Goal: Task Accomplishment & Management: Manage account settings

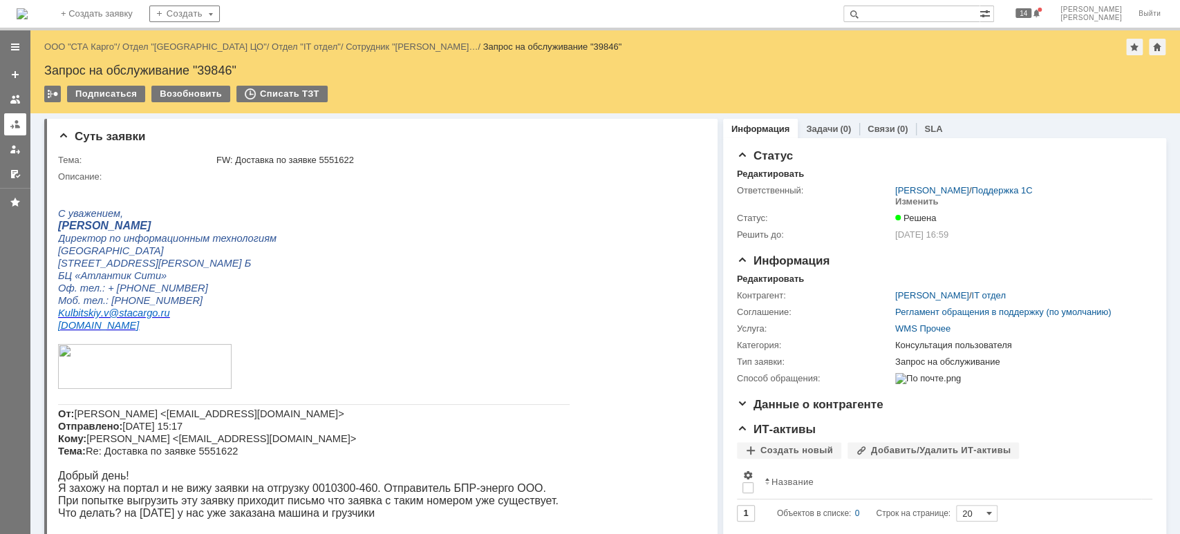
click at [10, 129] on link at bounding box center [15, 124] width 22 height 22
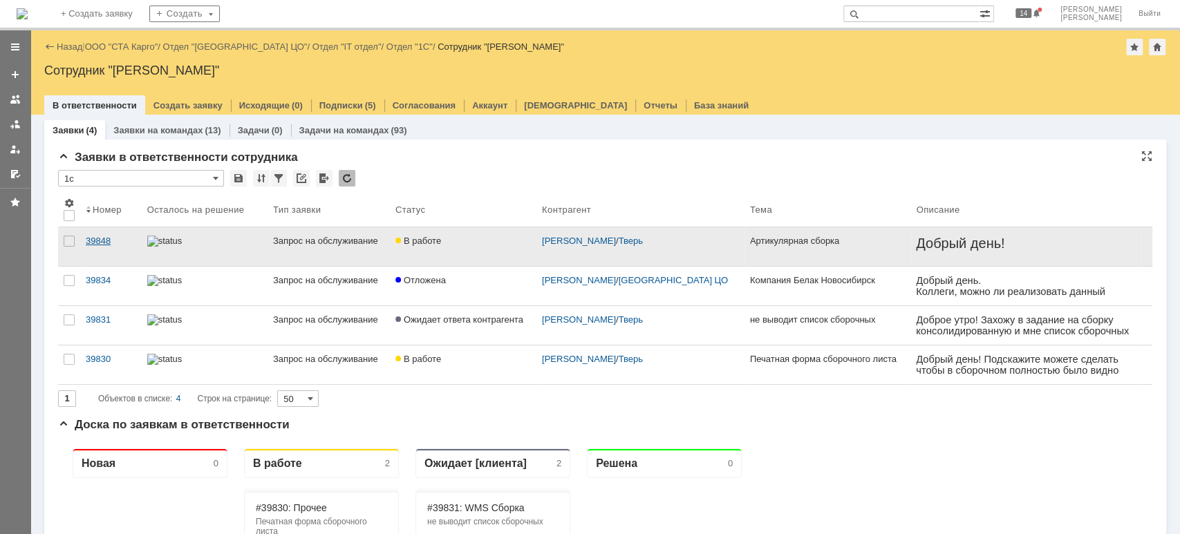
click at [113, 238] on div "39848" at bounding box center [111, 241] width 50 height 11
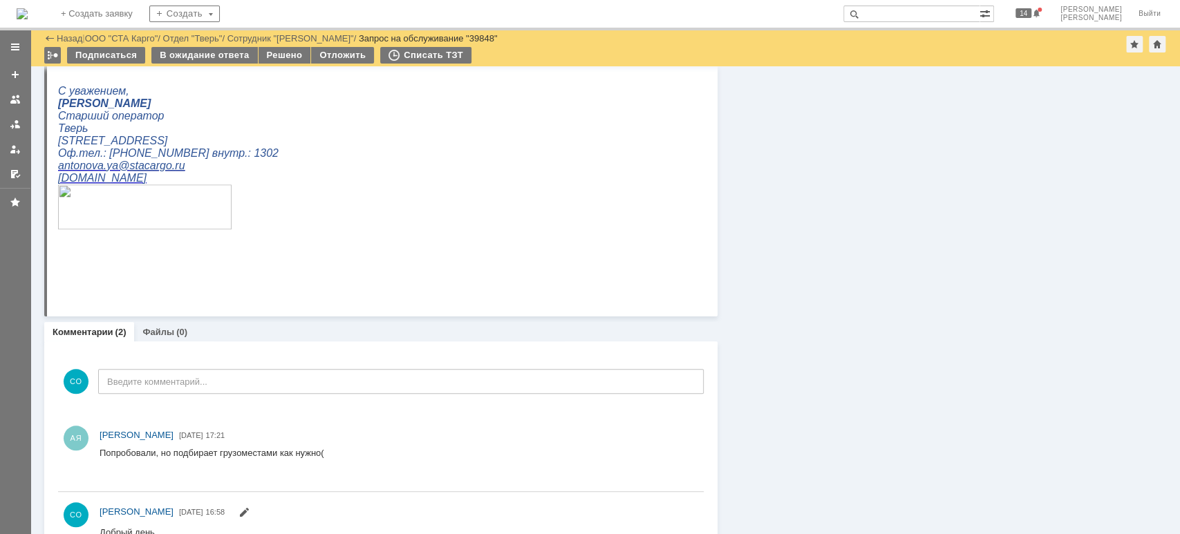
scroll to position [764, 0]
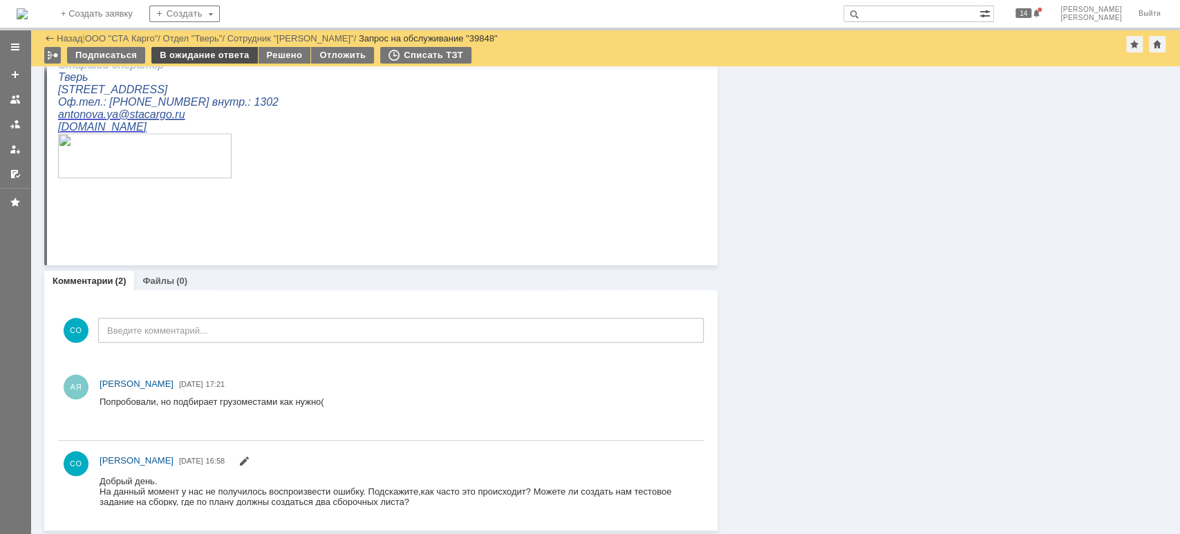
click at [188, 57] on div "В ожидание ответа" at bounding box center [204, 55] width 106 height 17
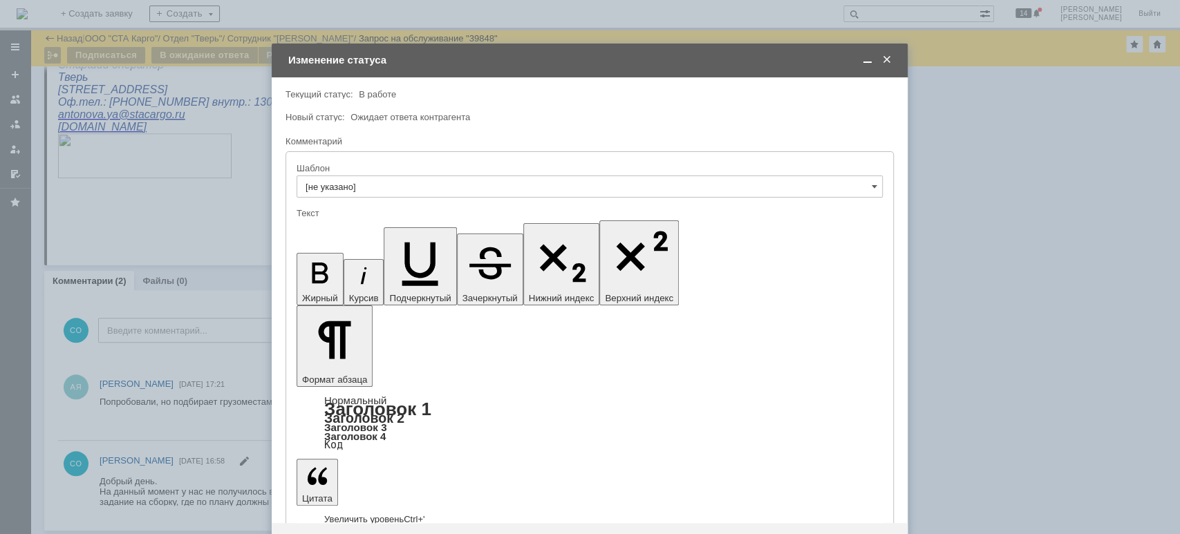
scroll to position [0, 0]
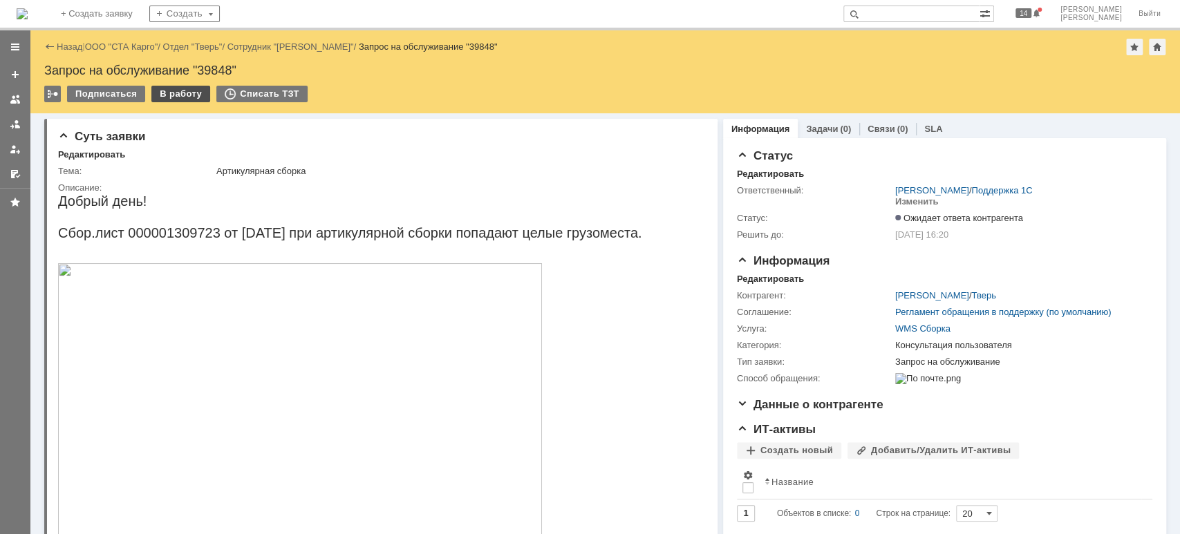
click at [188, 91] on div "В работу" at bounding box center [180, 94] width 59 height 17
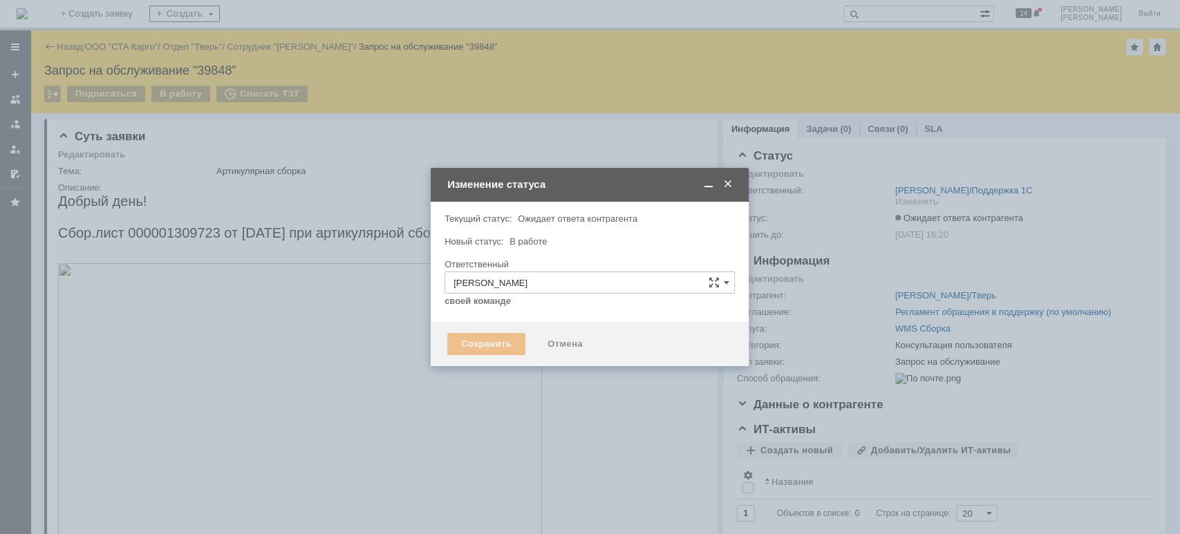
type input "Консультация пользователя"
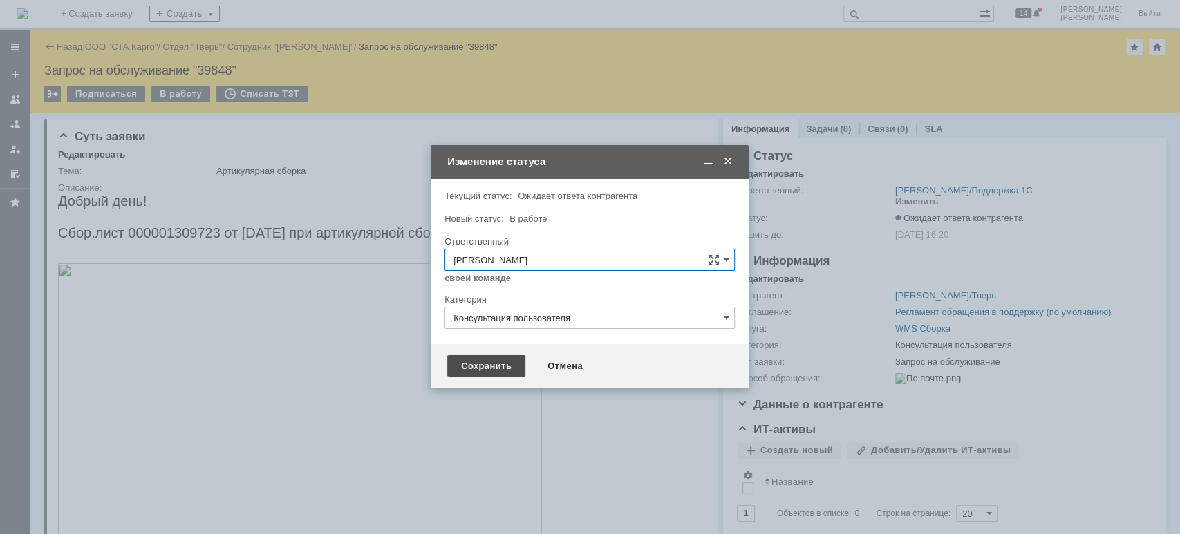
click at [462, 361] on div "Сохранить" at bounding box center [486, 366] width 78 height 22
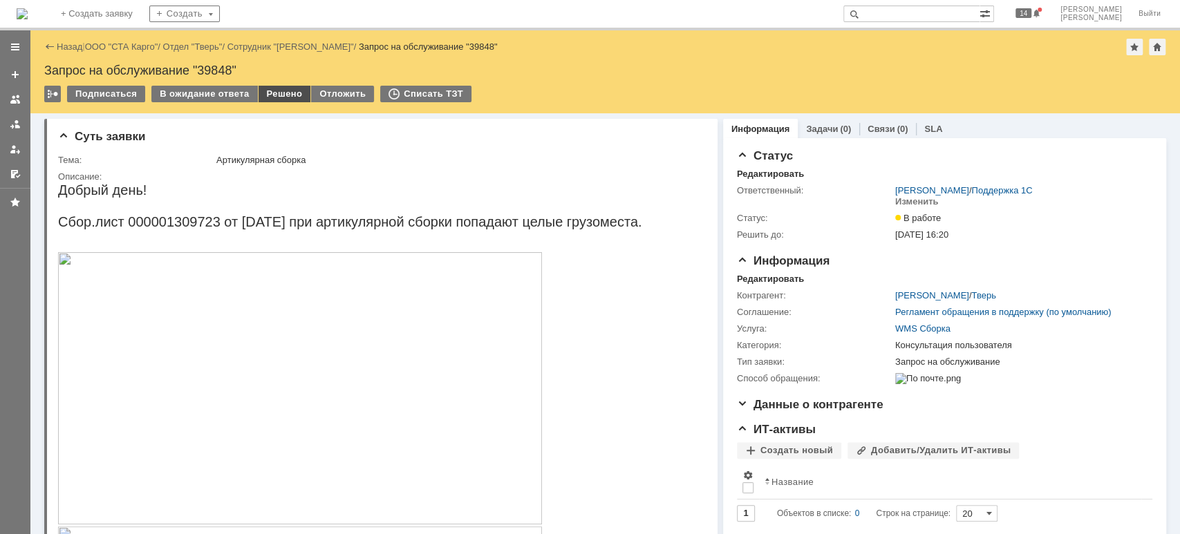
click at [273, 93] on div "Решено" at bounding box center [284, 94] width 53 height 17
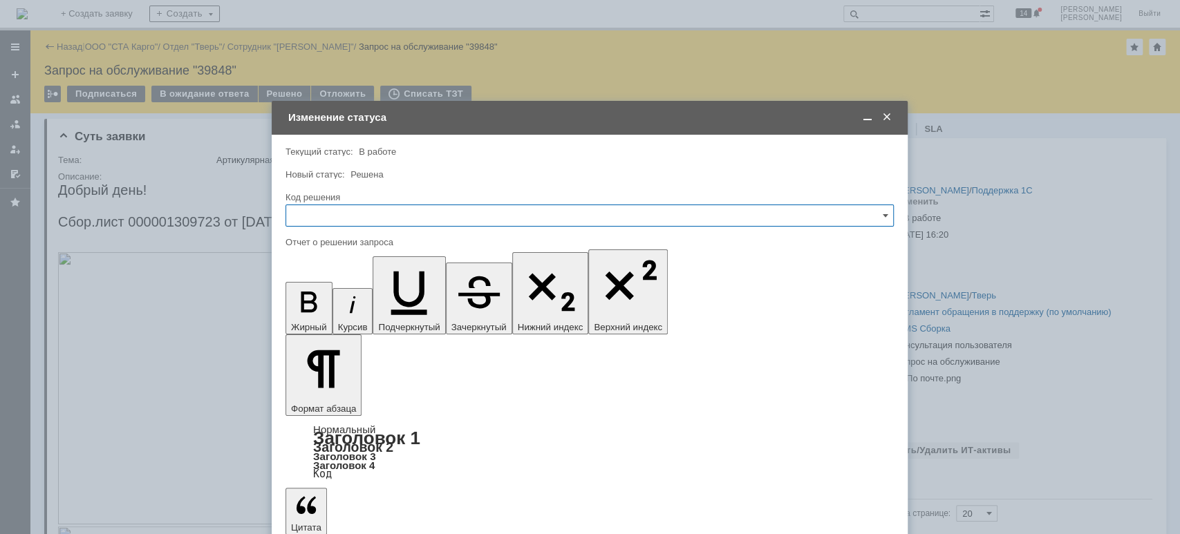
click at [349, 227] on div at bounding box center [589, 232] width 608 height 10
click at [346, 220] on input "text" at bounding box center [589, 216] width 608 height 22
click at [323, 390] on div "Решено" at bounding box center [589, 401] width 607 height 22
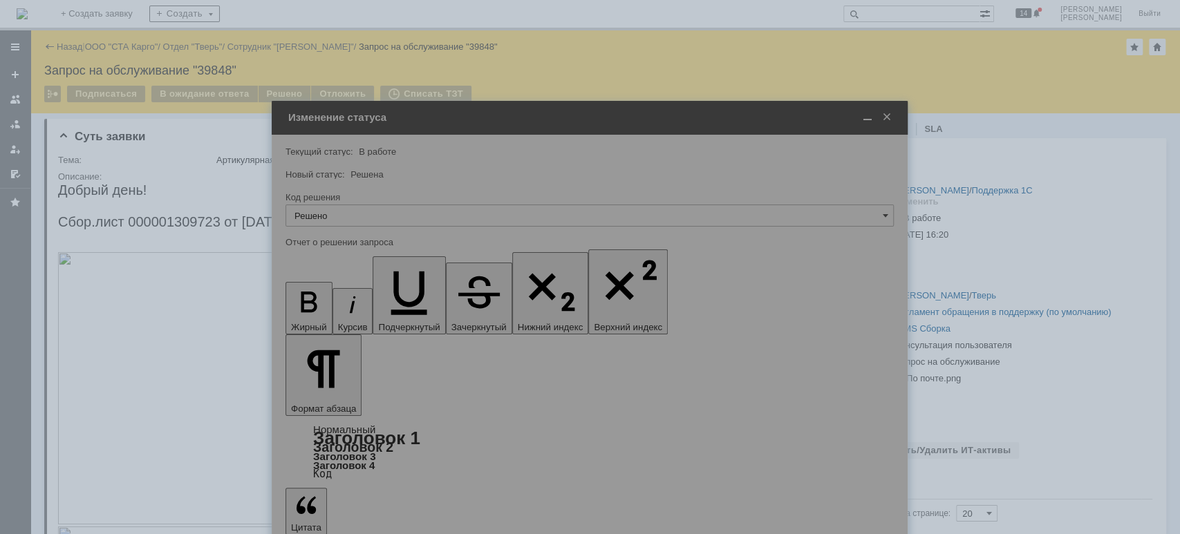
type input "Решено"
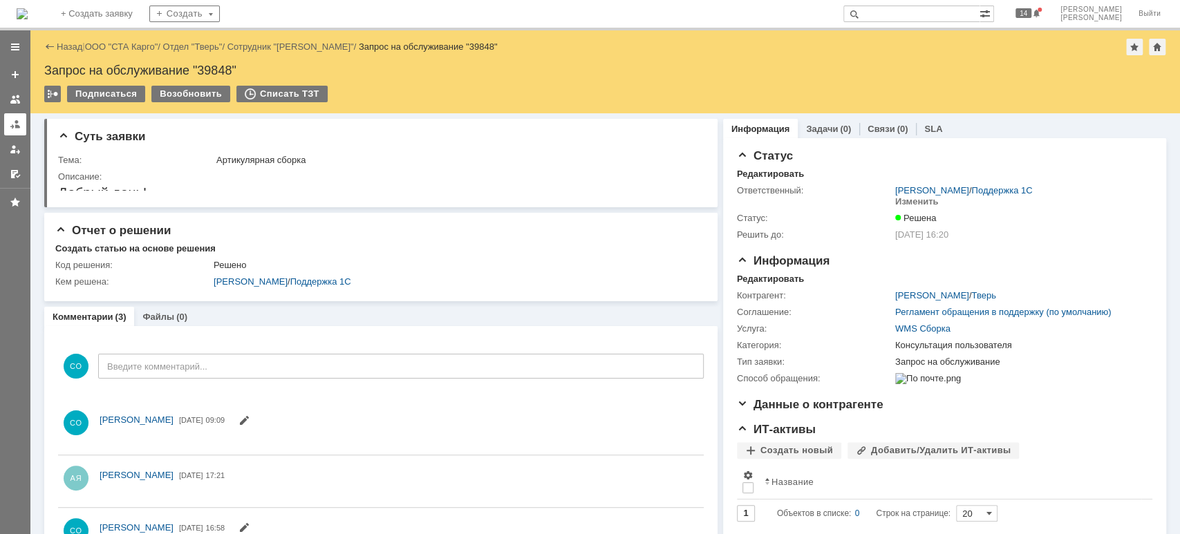
click at [17, 120] on div at bounding box center [15, 124] width 11 height 11
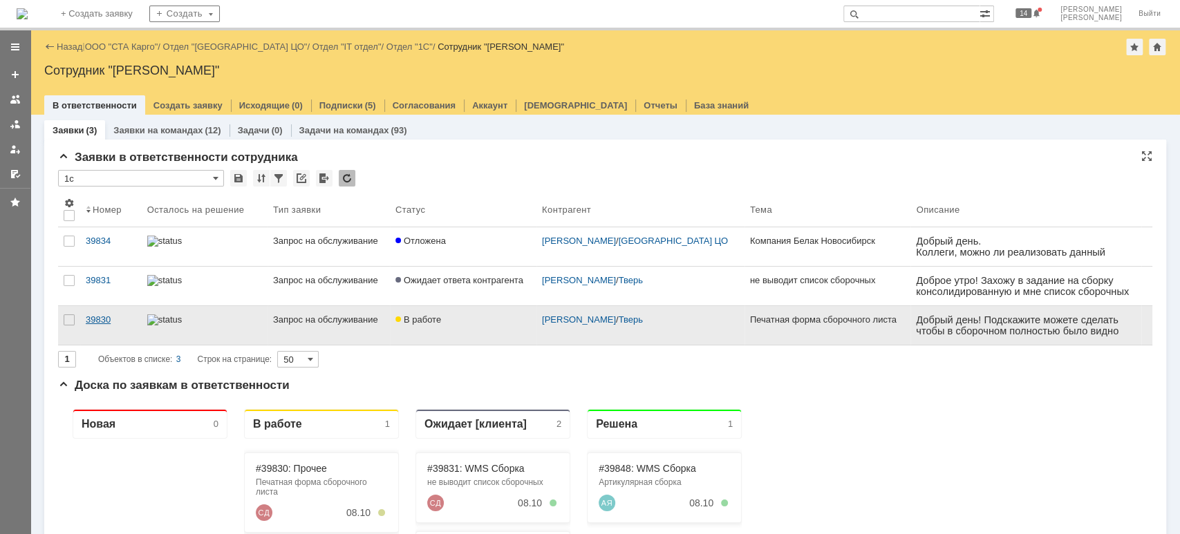
click at [100, 319] on div "39830" at bounding box center [111, 319] width 50 height 11
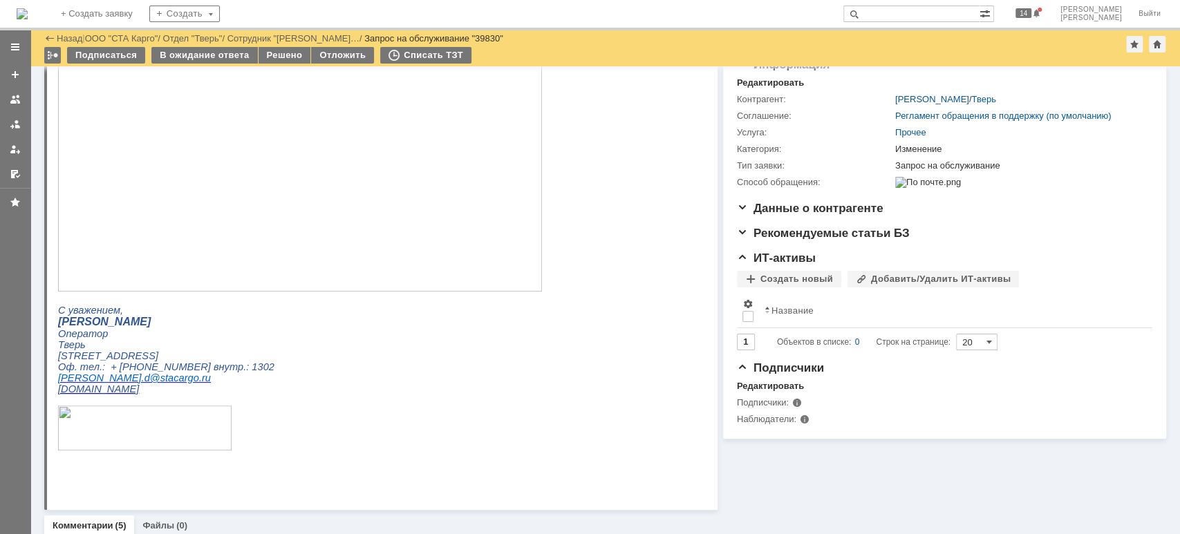
scroll to position [23, 0]
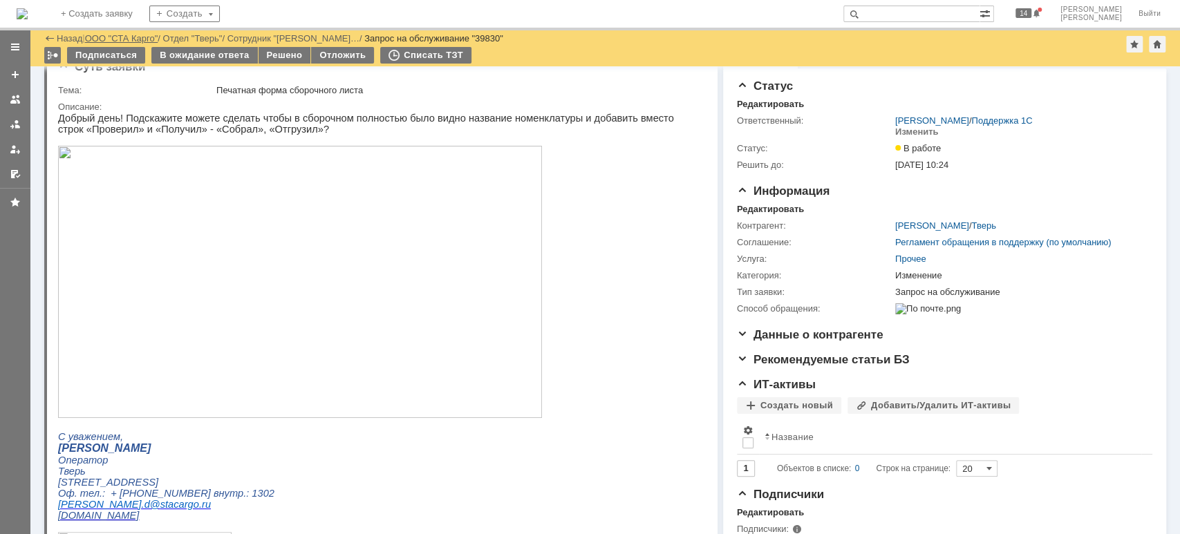
click at [158, 37] on link "ООО "СТА Карго"" at bounding box center [121, 38] width 73 height 10
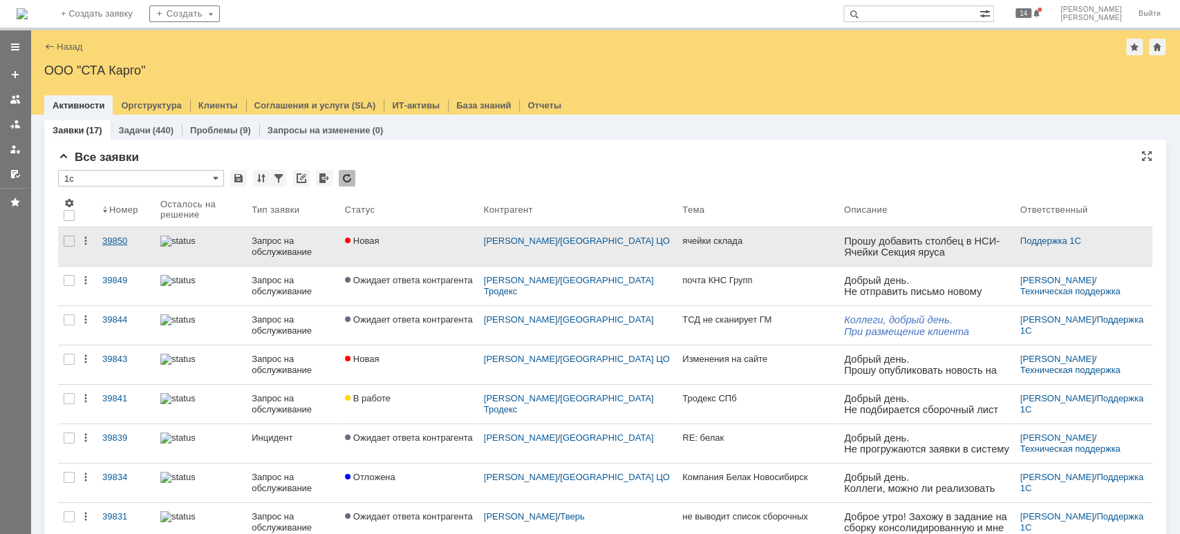
click at [113, 237] on div "39850" at bounding box center [125, 241] width 47 height 11
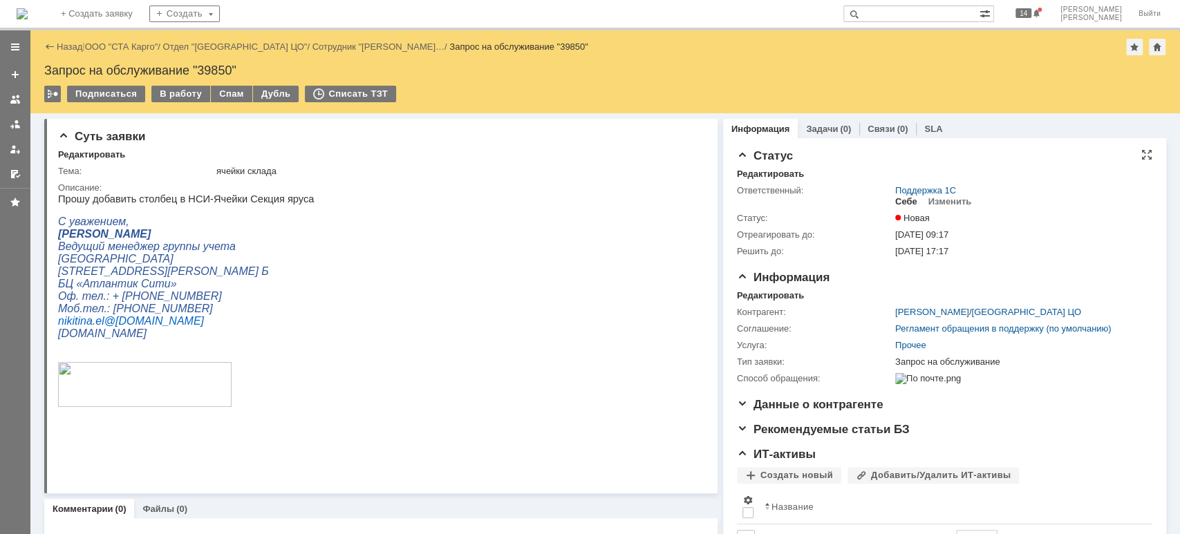
click at [898, 205] on div "Себе" at bounding box center [906, 201] width 22 height 11
click at [169, 93] on div "В работу" at bounding box center [180, 94] width 59 height 17
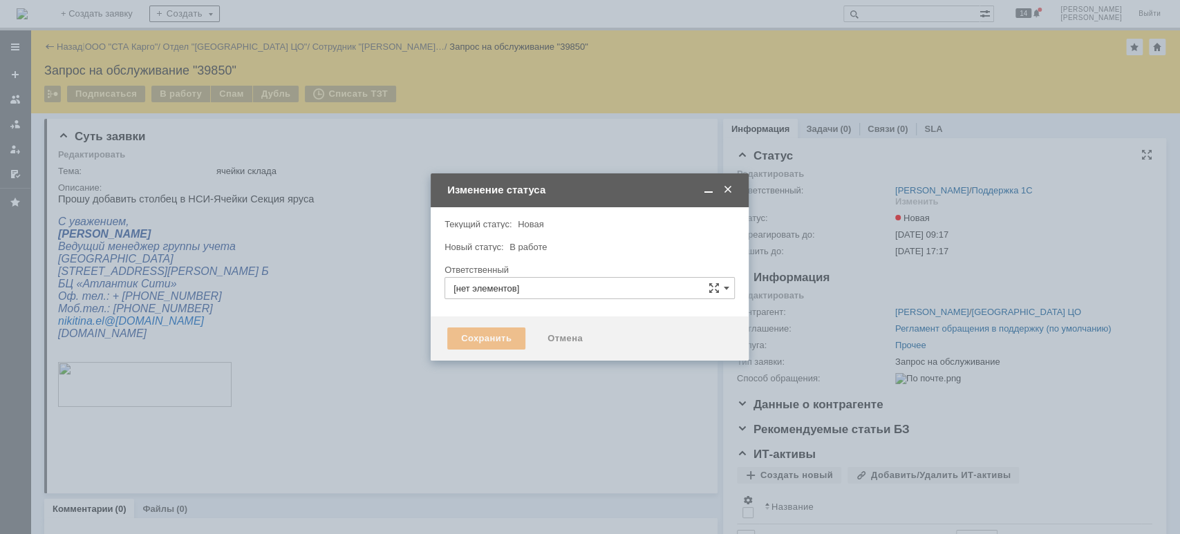
type input "[PERSON_NAME]"
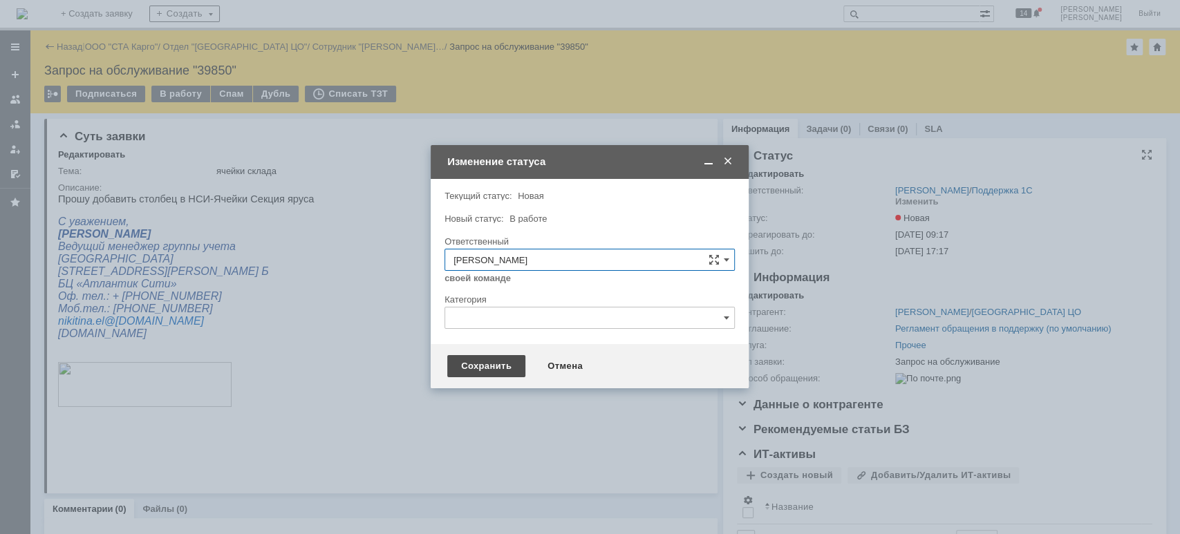
click at [487, 370] on div "Сохранить" at bounding box center [486, 366] width 78 height 22
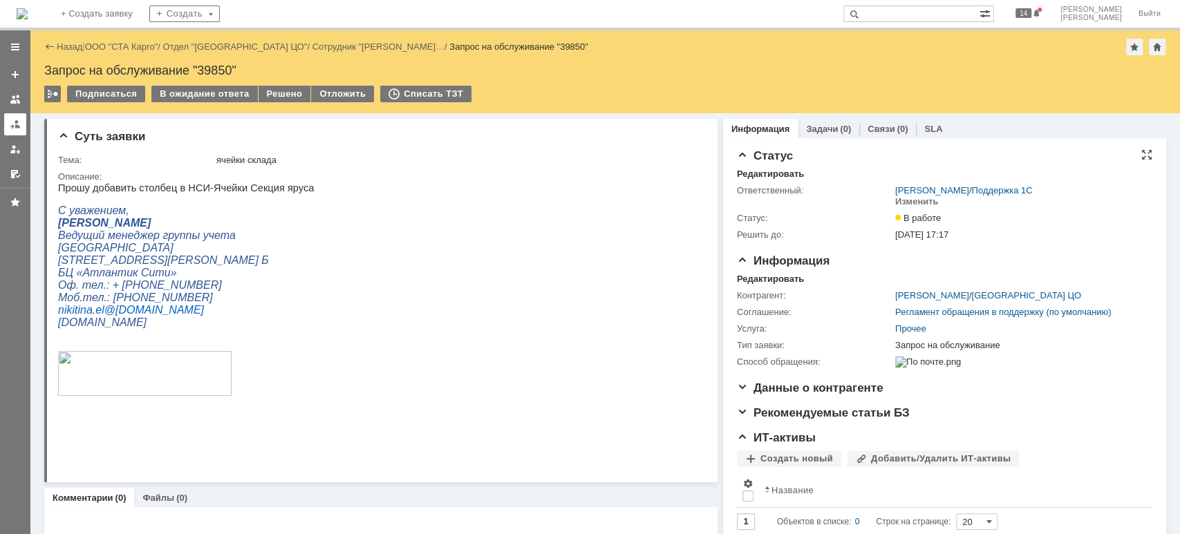
click at [19, 116] on link at bounding box center [15, 124] width 22 height 22
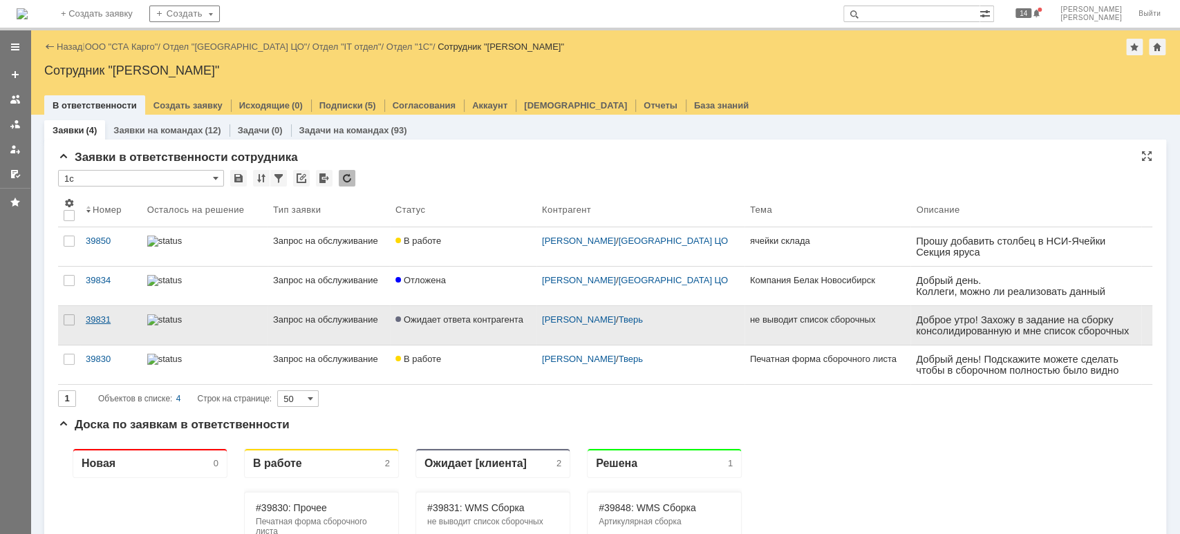
click at [105, 315] on div "39831" at bounding box center [111, 319] width 50 height 11
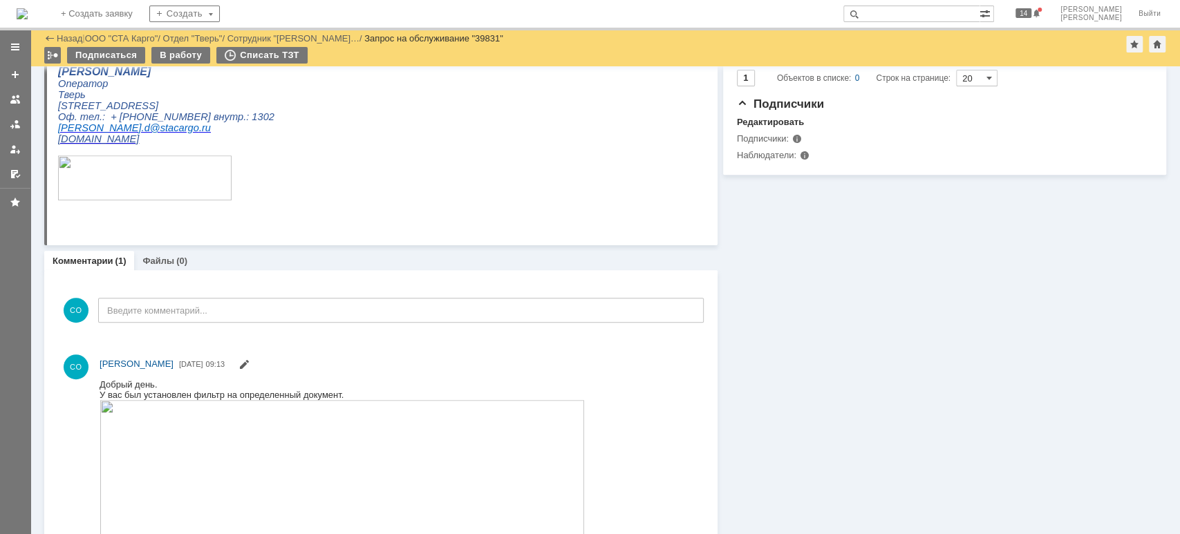
scroll to position [262, 0]
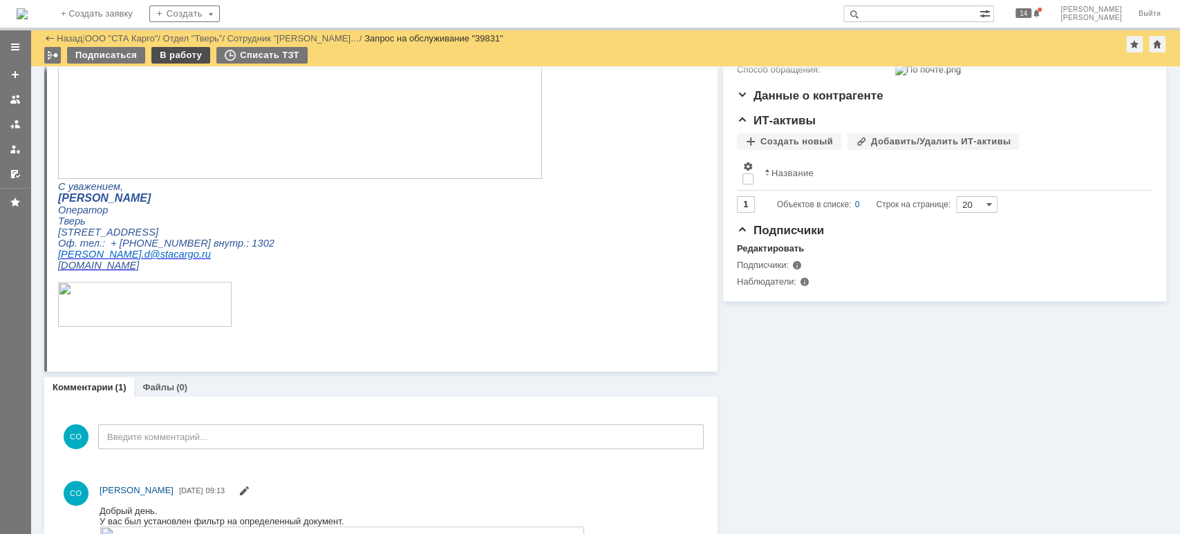
click at [171, 53] on div "В работу" at bounding box center [180, 55] width 59 height 17
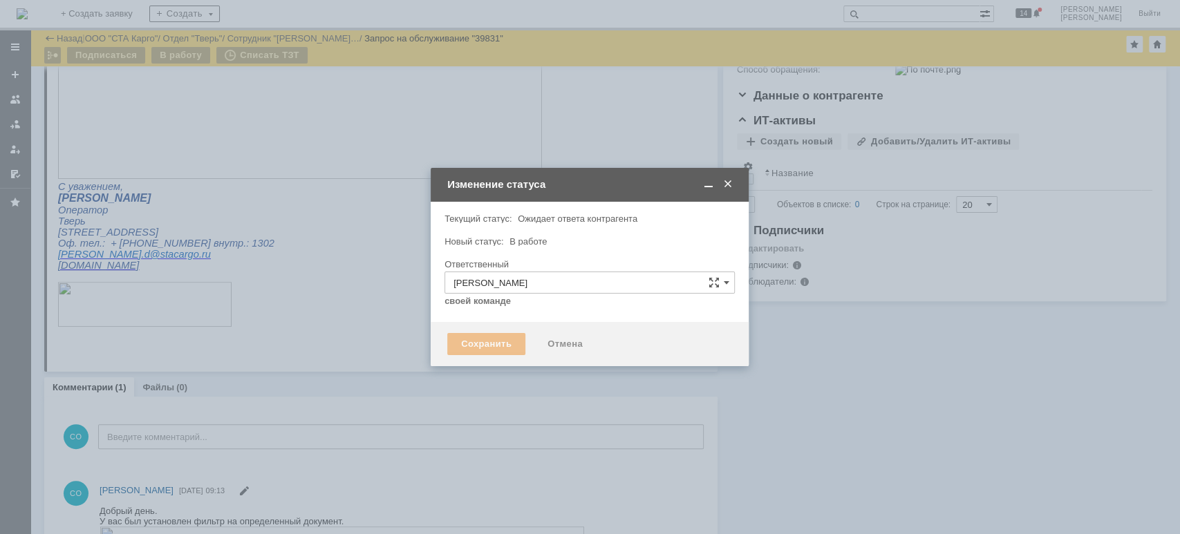
type input "Консультация пользователя"
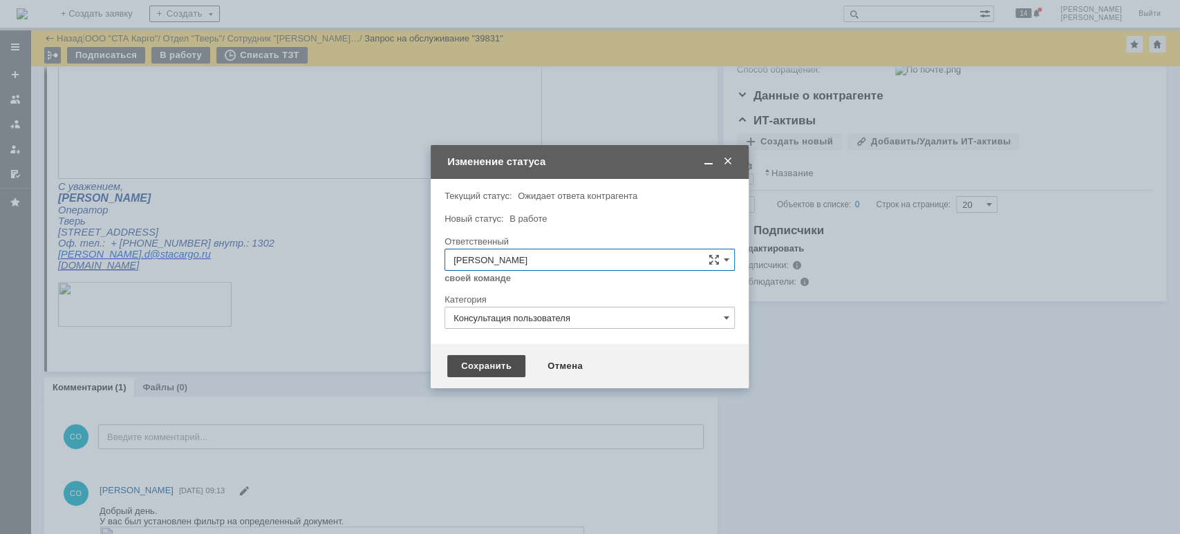
click at [482, 368] on div "Сохранить" at bounding box center [486, 366] width 78 height 22
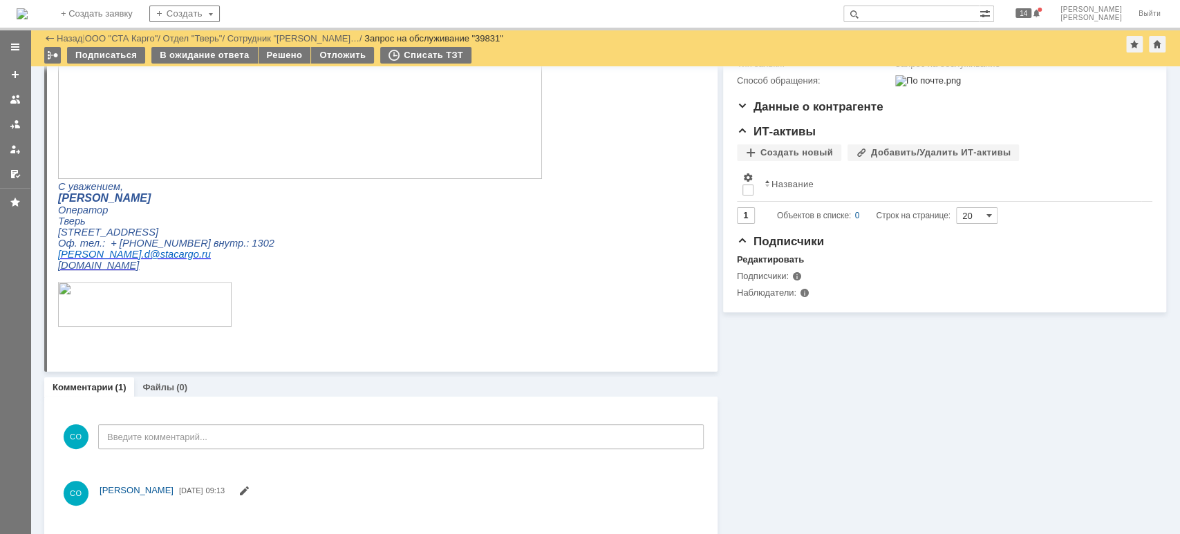
scroll to position [0, 0]
click at [278, 56] on div "Решено" at bounding box center [284, 55] width 53 height 17
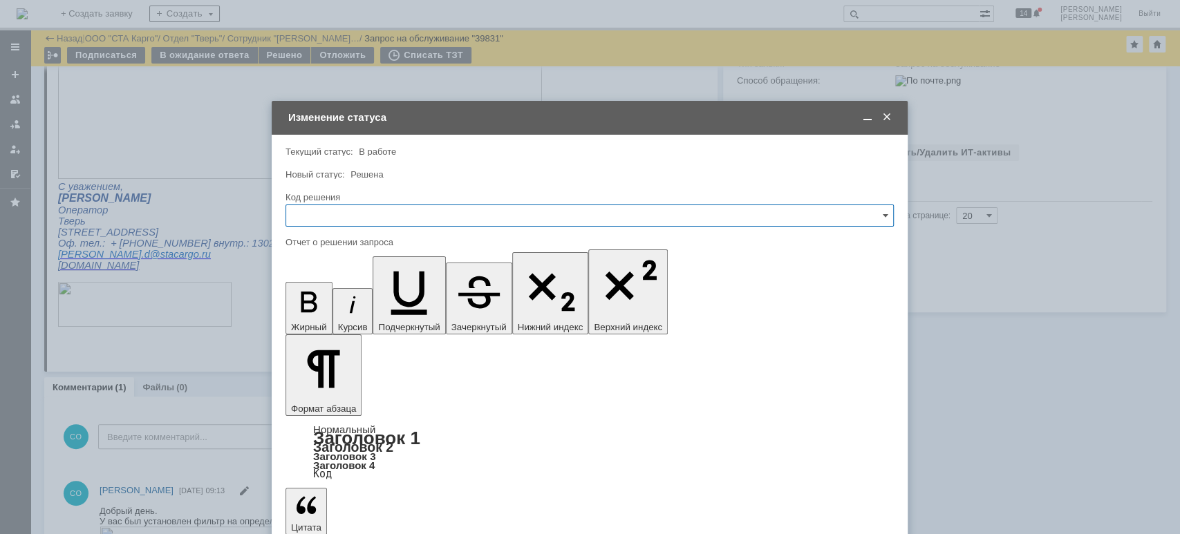
click at [349, 211] on input "text" at bounding box center [589, 216] width 608 height 22
click at [340, 395] on span "Решено" at bounding box center [589, 400] width 590 height 11
type input "Решено"
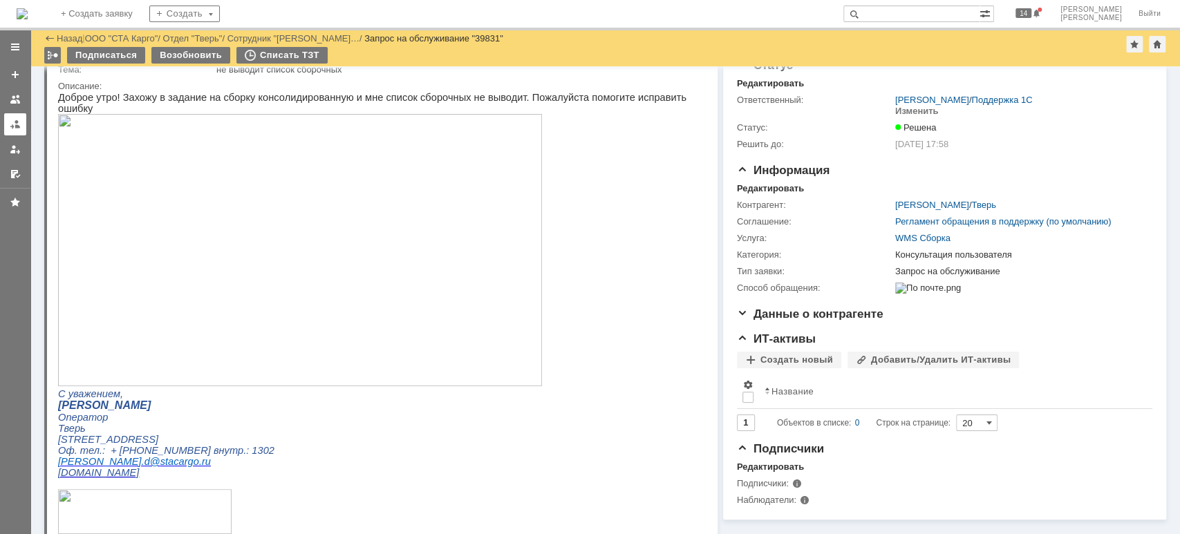
click at [8, 124] on link at bounding box center [15, 124] width 22 height 22
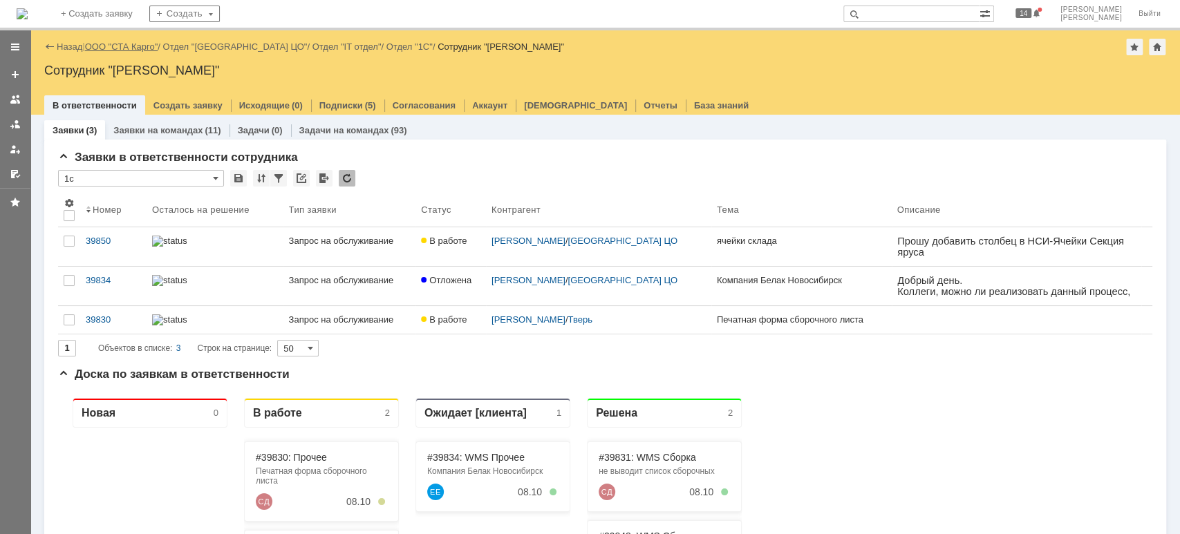
click at [120, 46] on link "ООО "СТА Карго"" at bounding box center [121, 46] width 73 height 10
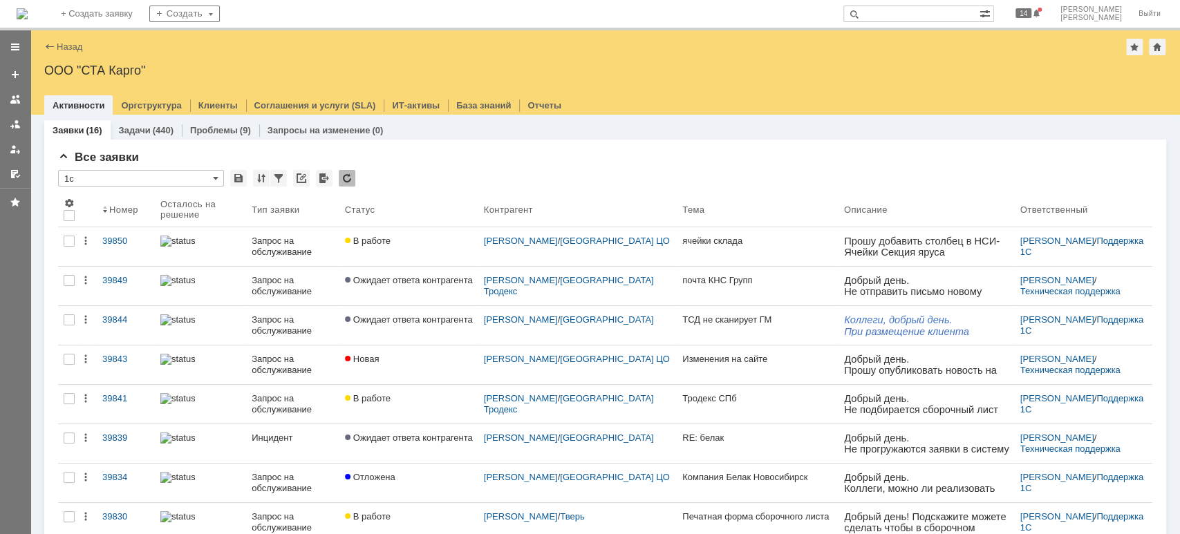
click at [8, 124] on link at bounding box center [15, 124] width 22 height 22
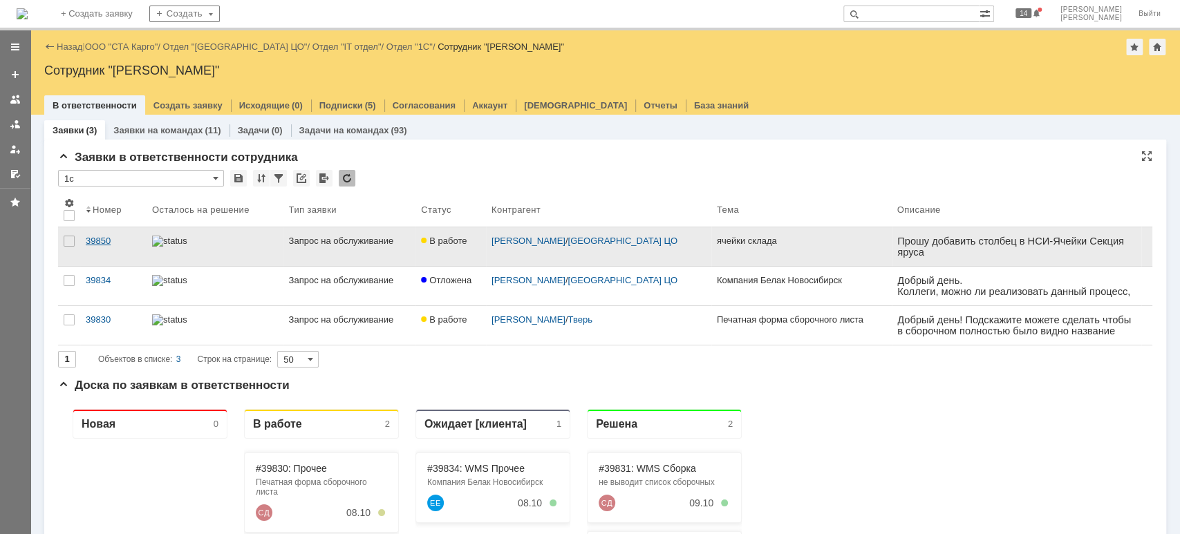
click at [127, 240] on div "39850" at bounding box center [113, 241] width 55 height 11
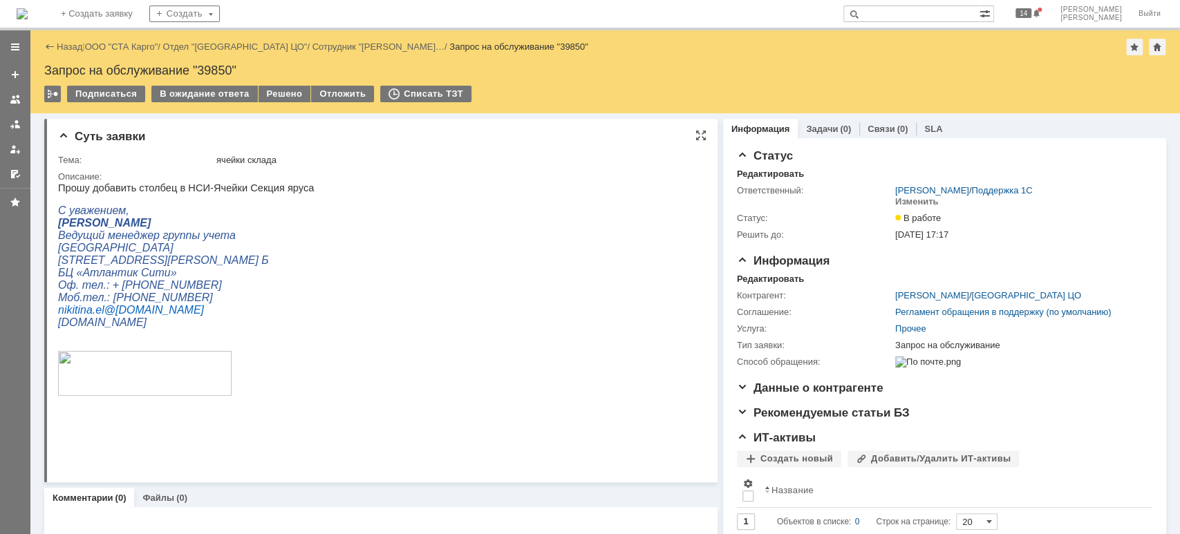
click at [525, 271] on html "Прошу добавить столбец в НСИ-Ячейки Секция яруса С уважением, [PERSON_NAME] Вед…" at bounding box center [374, 313] width 633 height 263
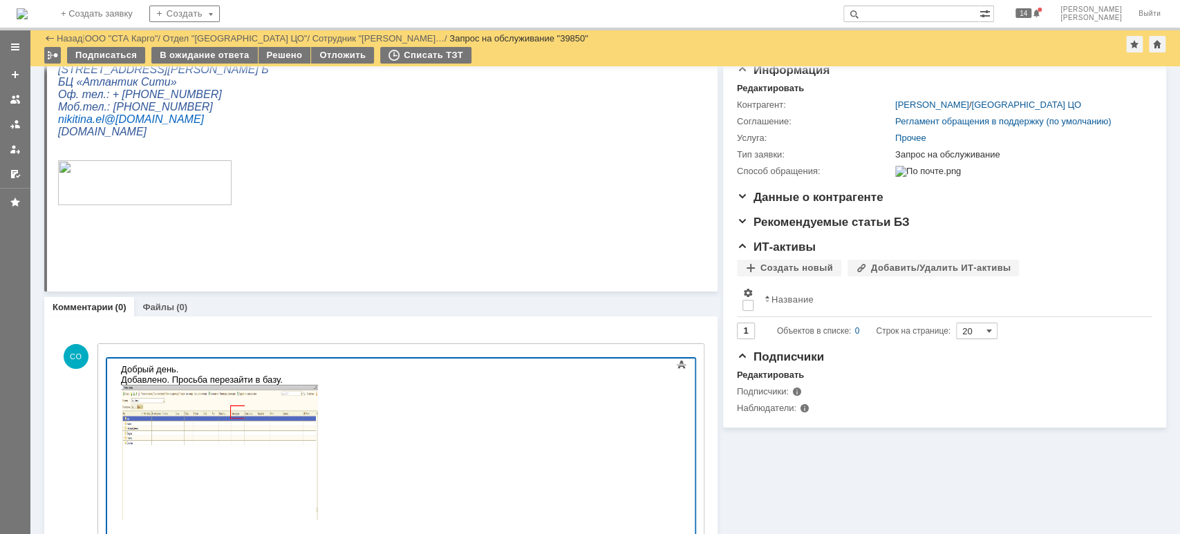
scroll to position [236, 0]
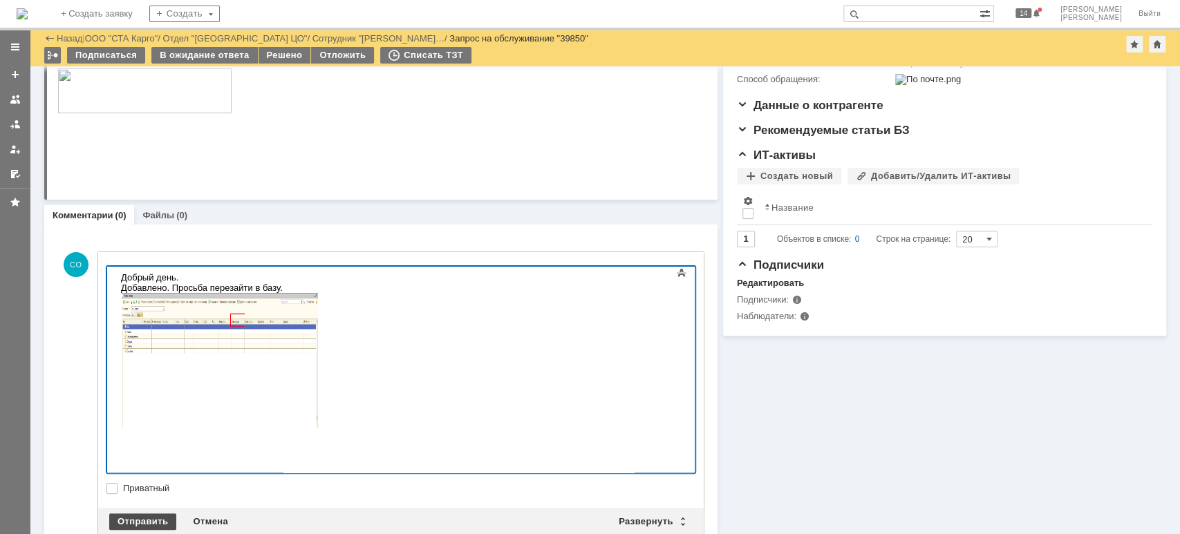
click at [138, 513] on div "Отправить" at bounding box center [142, 521] width 67 height 17
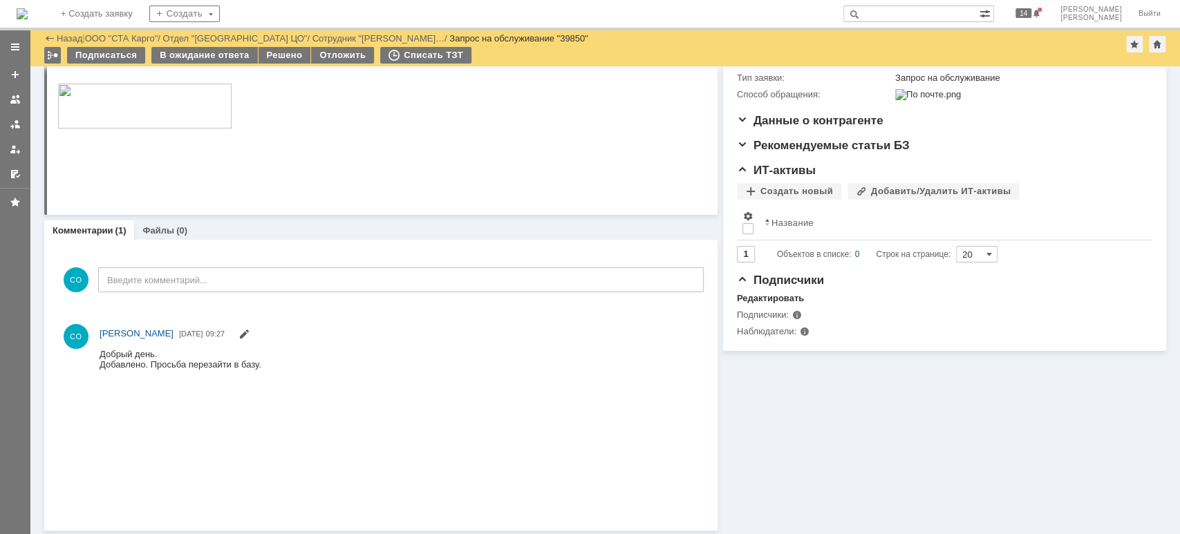
scroll to position [0, 0]
click at [276, 53] on div "Решено" at bounding box center [284, 55] width 53 height 17
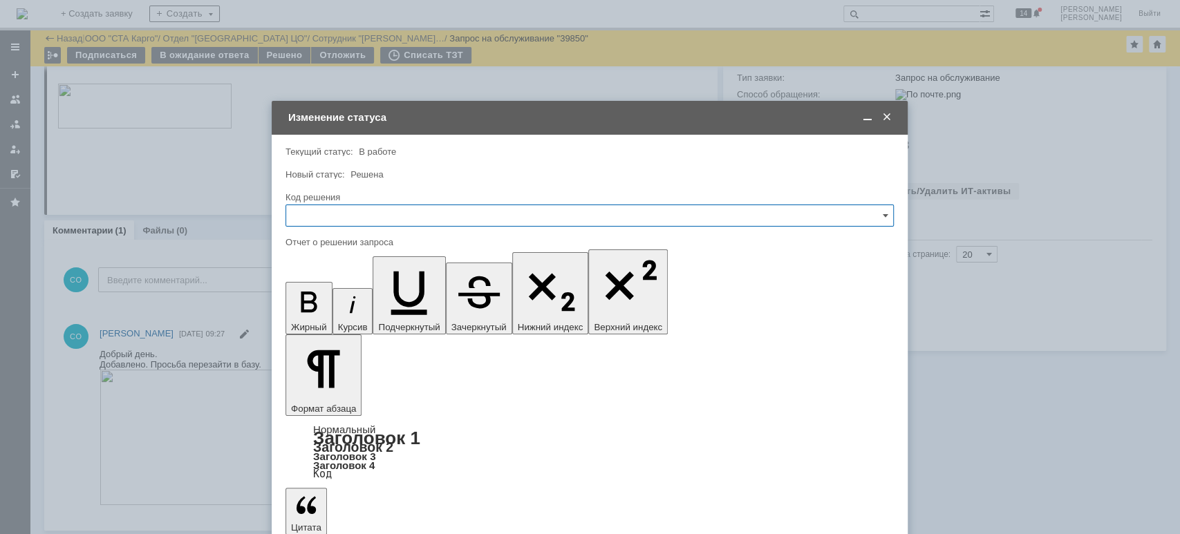
click at [325, 211] on input "text" at bounding box center [589, 216] width 608 height 22
click at [346, 395] on span "Решено" at bounding box center [589, 400] width 590 height 11
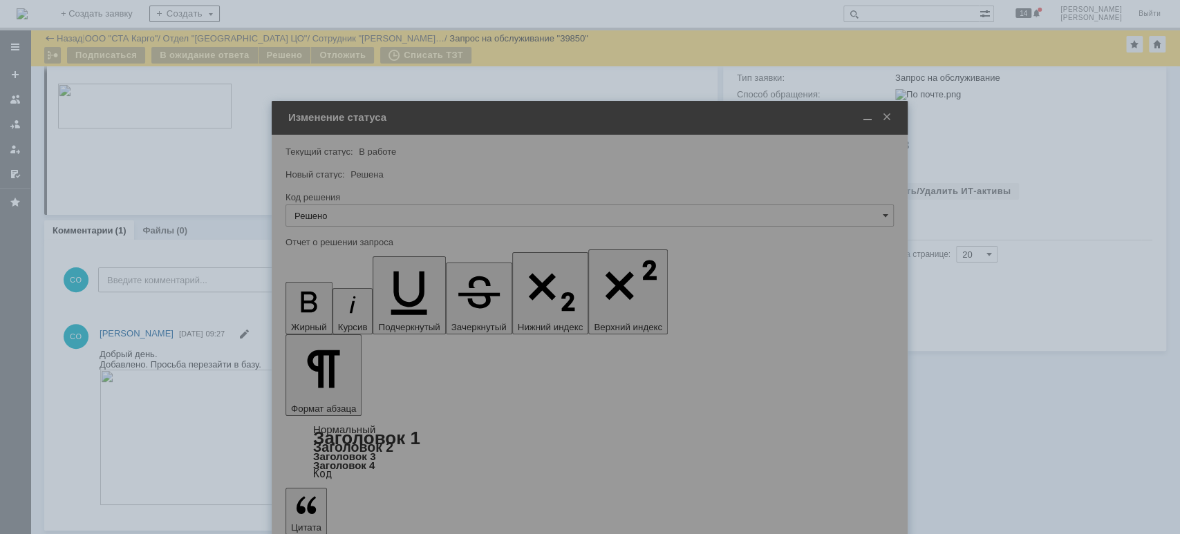
type input "Решено"
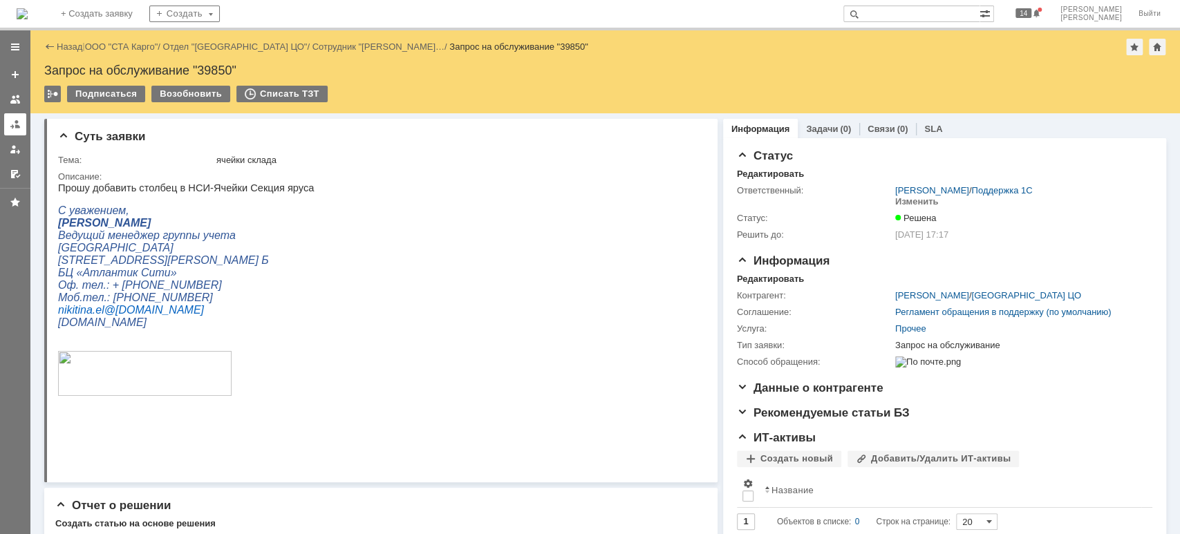
click at [17, 127] on div at bounding box center [15, 124] width 11 height 11
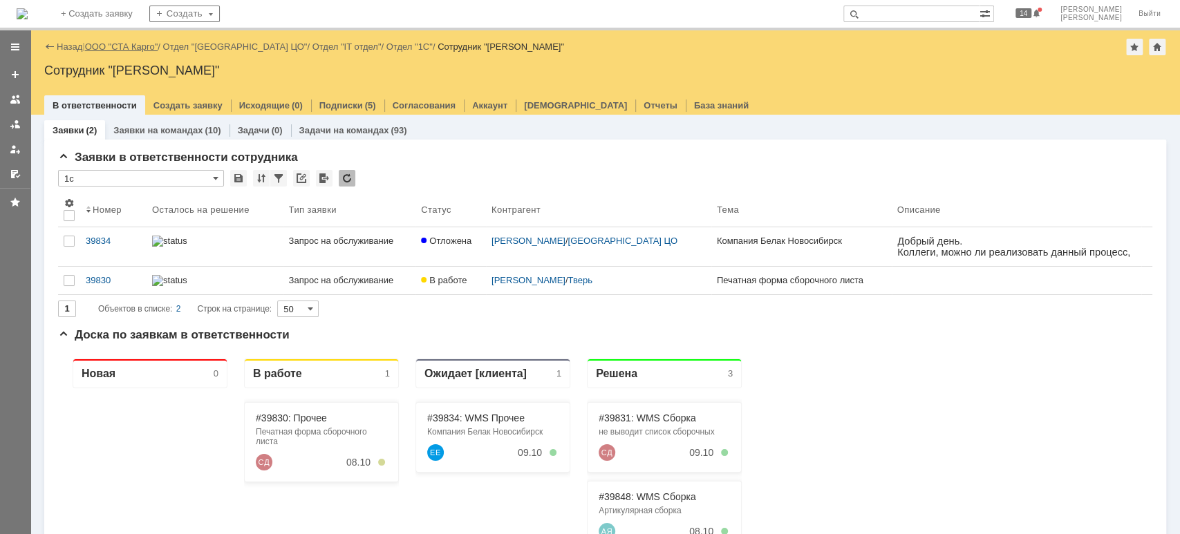
click at [138, 44] on link "ООО "СТА Карго"" at bounding box center [121, 46] width 73 height 10
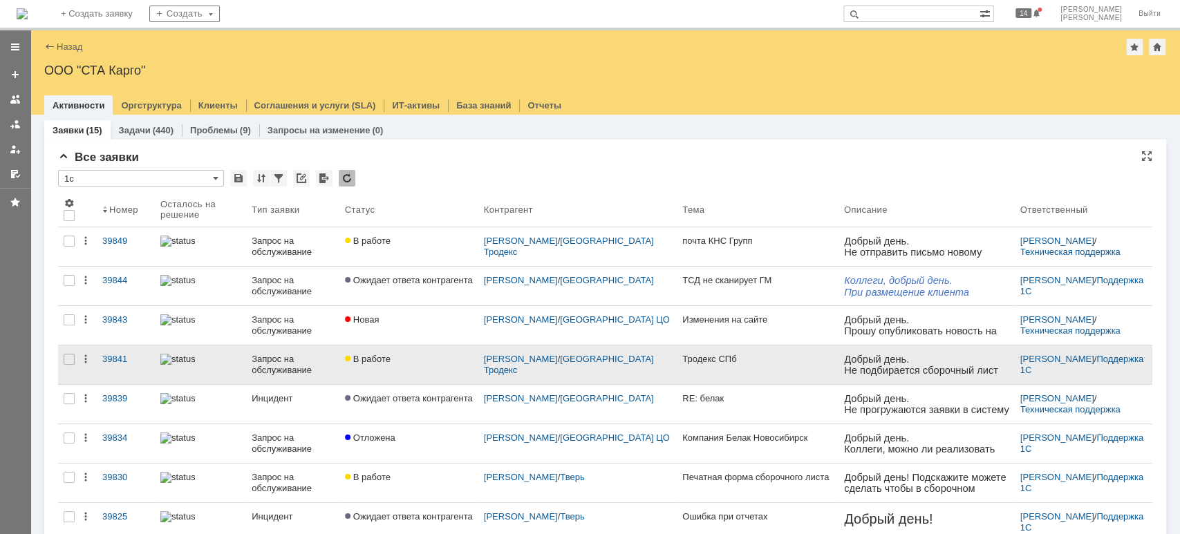
click at [253, 353] on link "Запрос на обслуживание" at bounding box center [292, 365] width 93 height 39
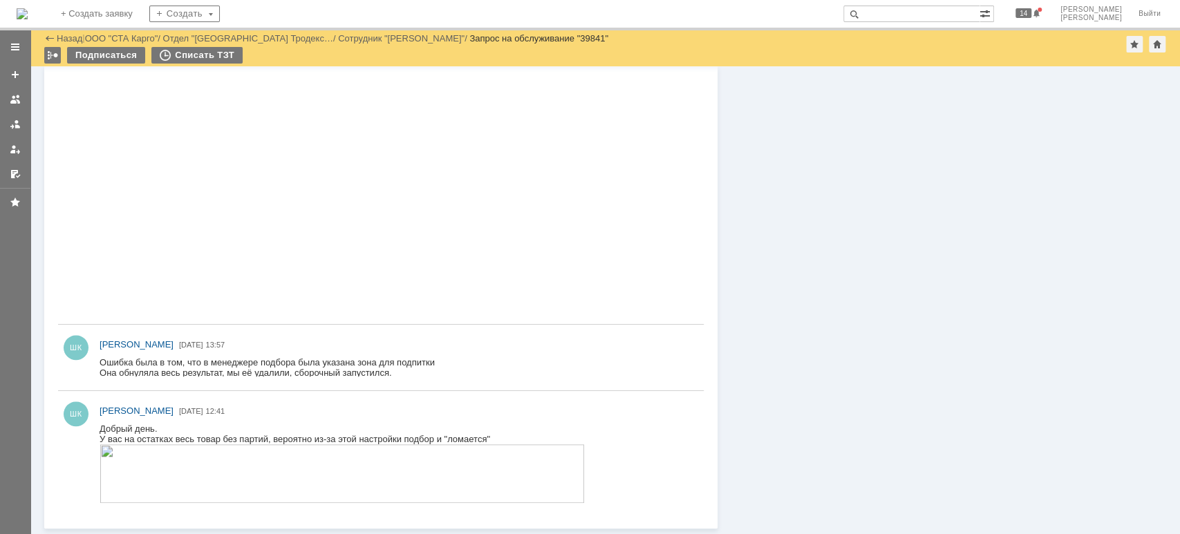
click at [249, 487] on img at bounding box center [342, 473] width 485 height 59
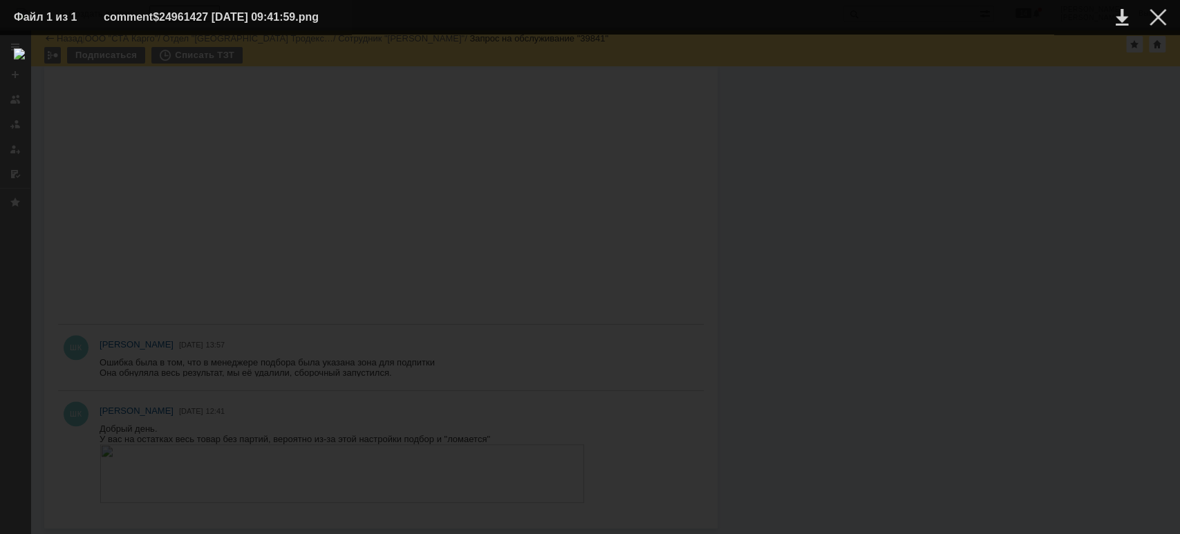
click at [574, 417] on div at bounding box center [590, 284] width 1152 height 472
click at [1155, 22] on div at bounding box center [1157, 17] width 17 height 17
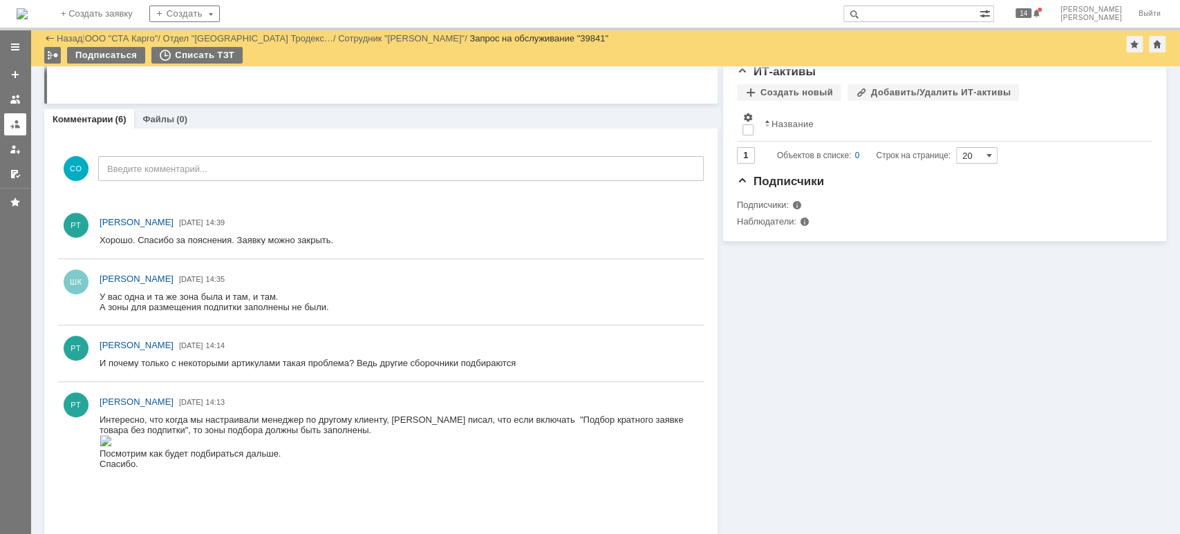
click at [12, 122] on div at bounding box center [15, 124] width 11 height 11
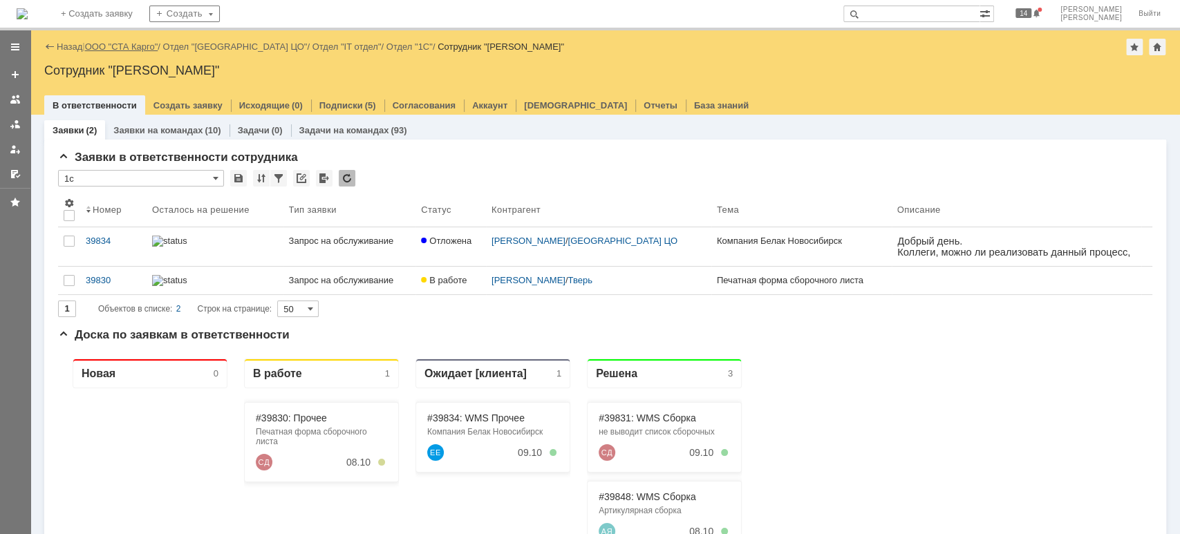
click at [144, 45] on link "ООО "СТА Карго"" at bounding box center [121, 46] width 73 height 10
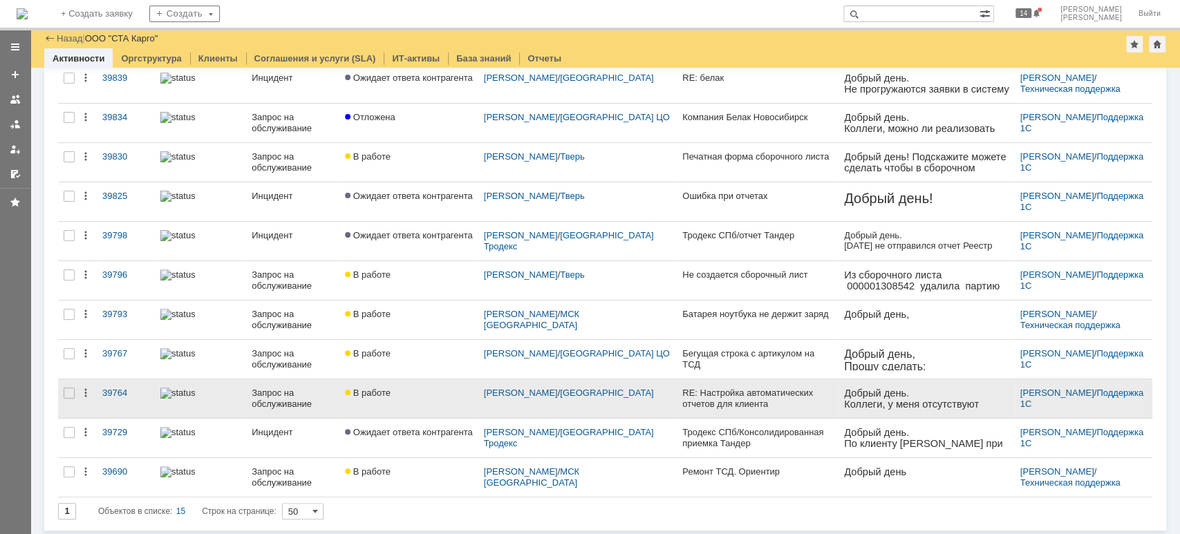
click at [208, 404] on link at bounding box center [200, 398] width 91 height 39
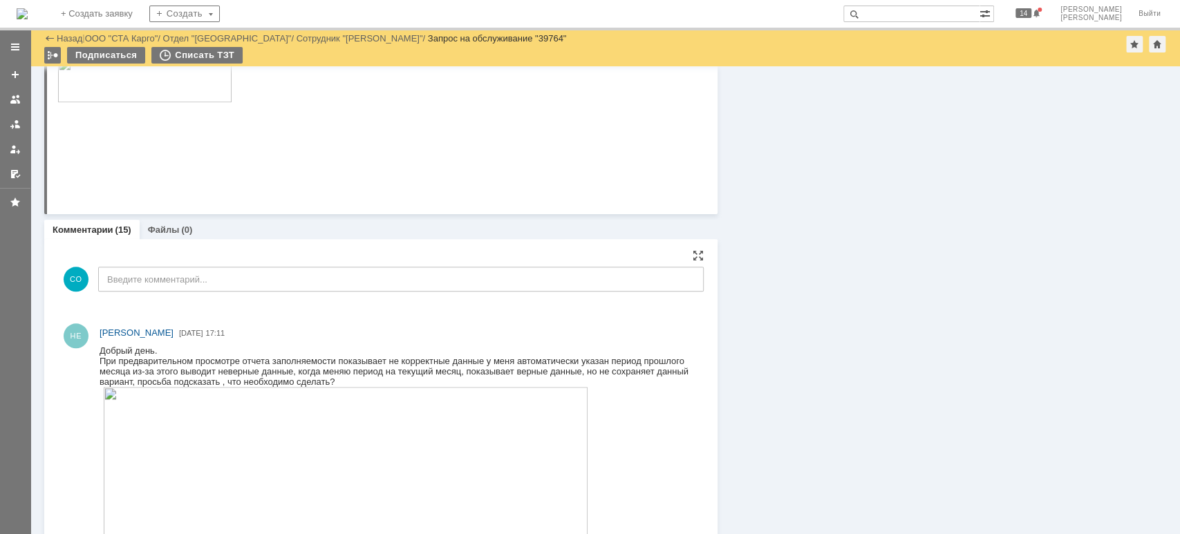
scroll to position [1064, 0]
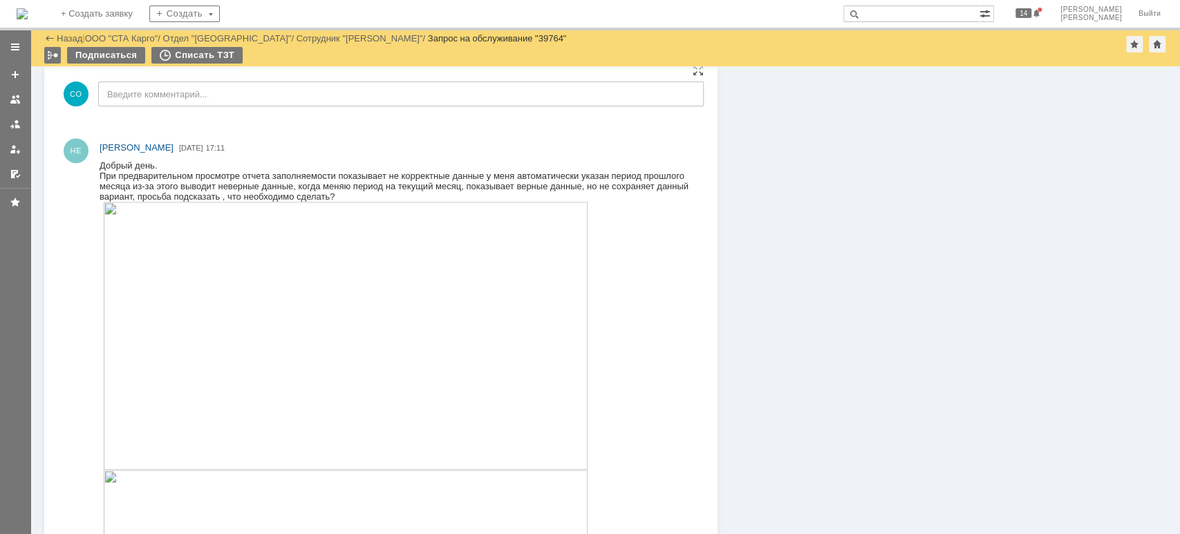
click at [228, 297] on img at bounding box center [345, 336] width 485 height 268
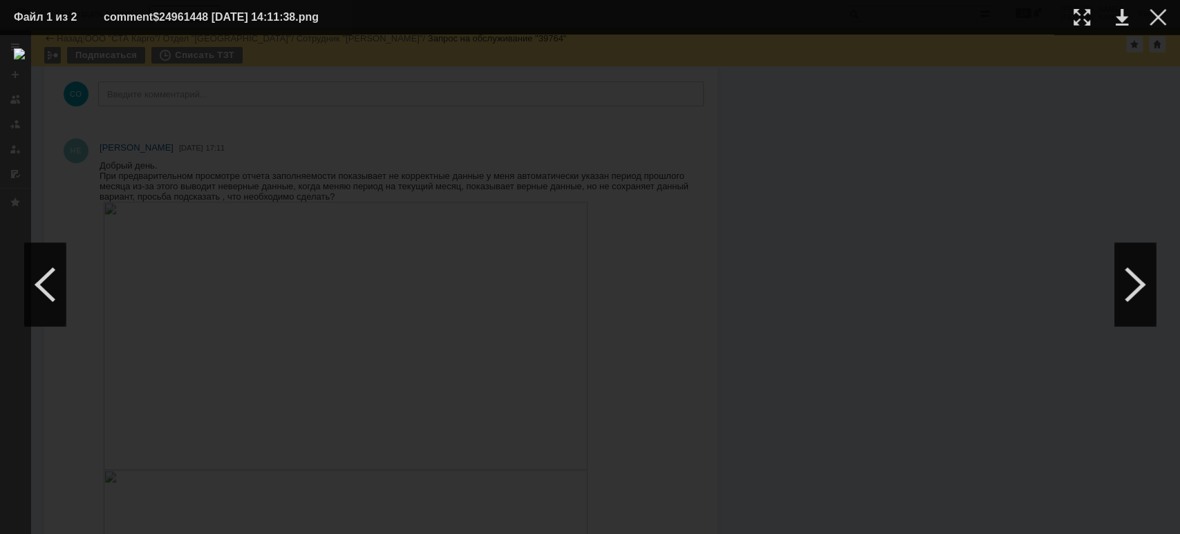
click at [1050, 193] on div at bounding box center [590, 284] width 1152 height 472
drag, startPoint x: 1170, startPoint y: 18, endPoint x: 1144, endPoint y: 30, distance: 28.8
click at [1170, 21] on table "Файл 1 из 2 comment$24961448 [DATE] 14:11:38.png" at bounding box center [590, 17] width 1180 height 35
click at [1151, 19] on div at bounding box center [1157, 17] width 17 height 17
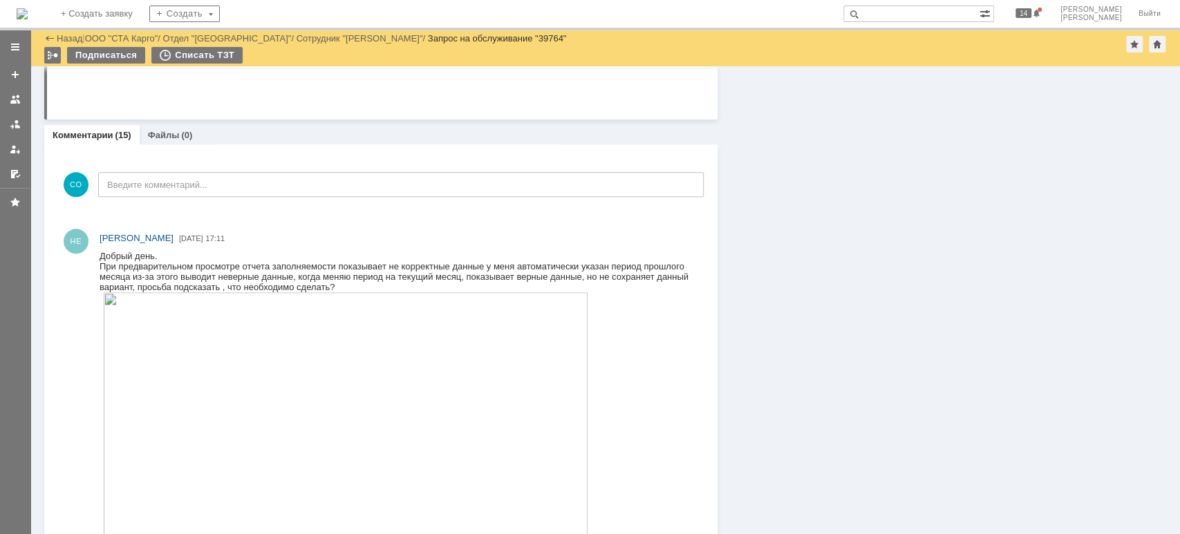
scroll to position [972, 0]
click at [12, 125] on div at bounding box center [15, 124] width 11 height 11
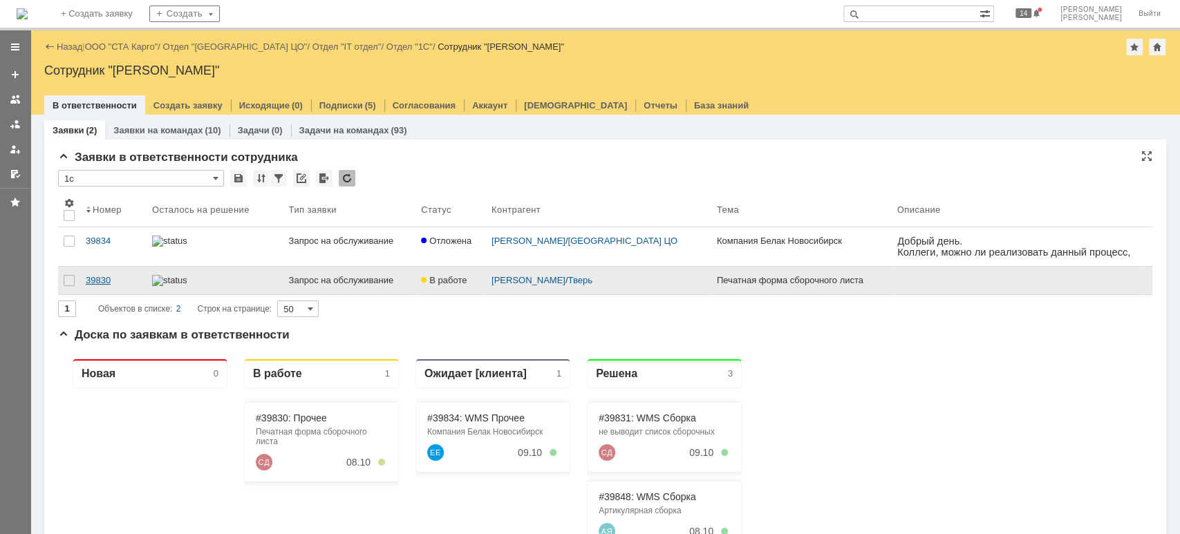
click at [101, 270] on link "39830" at bounding box center [113, 281] width 66 height 28
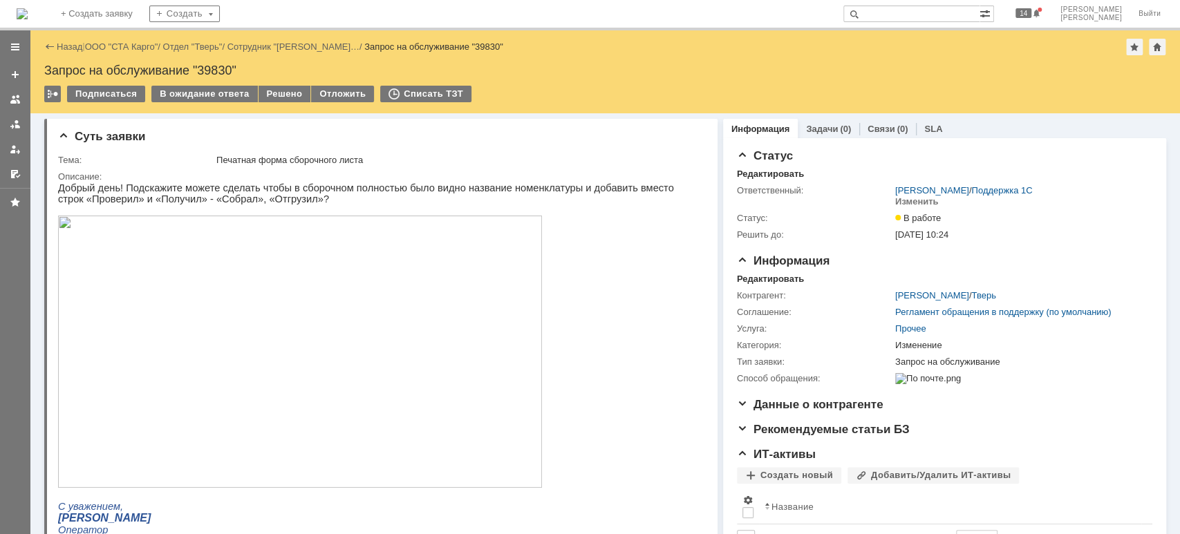
click at [138, 48] on link "ООО "СТА Карго"" at bounding box center [121, 46] width 73 height 10
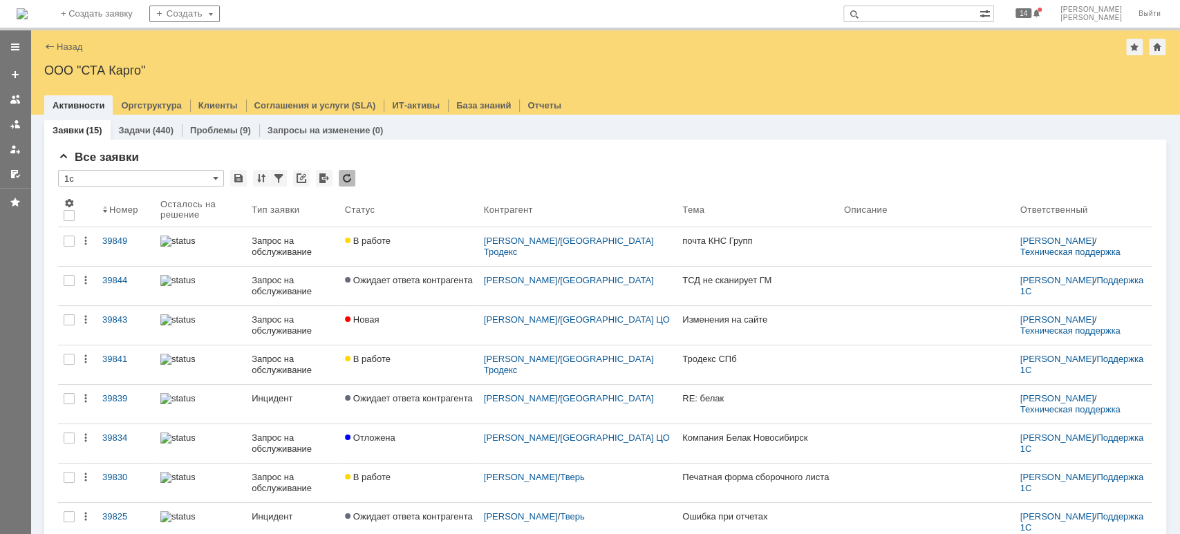
click at [924, 12] on input "text" at bounding box center [911, 14] width 136 height 17
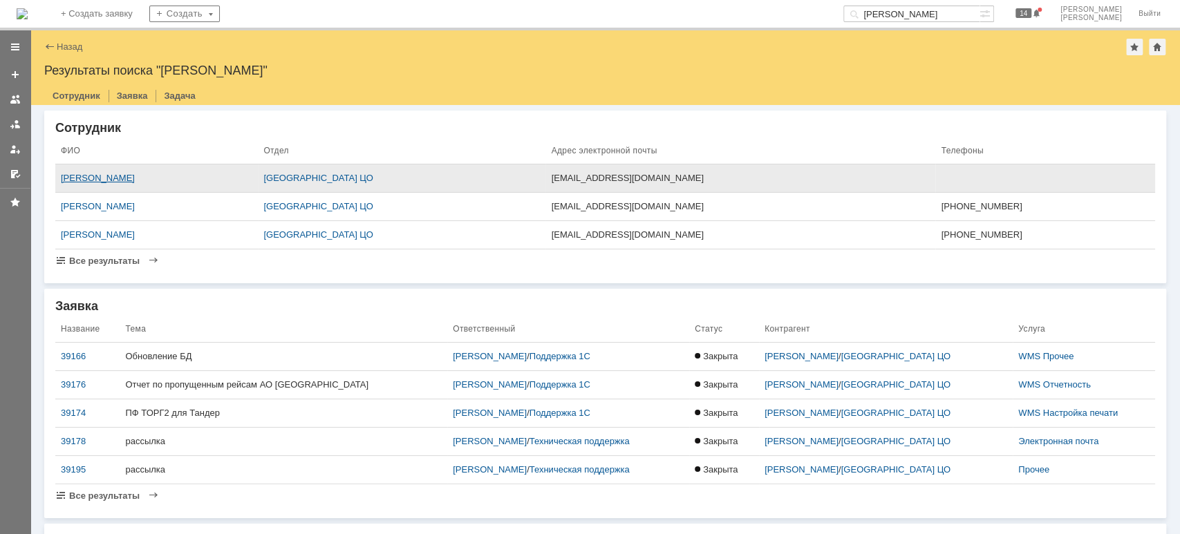
click at [143, 178] on div "[PERSON_NAME]" at bounding box center [156, 178] width 191 height 11
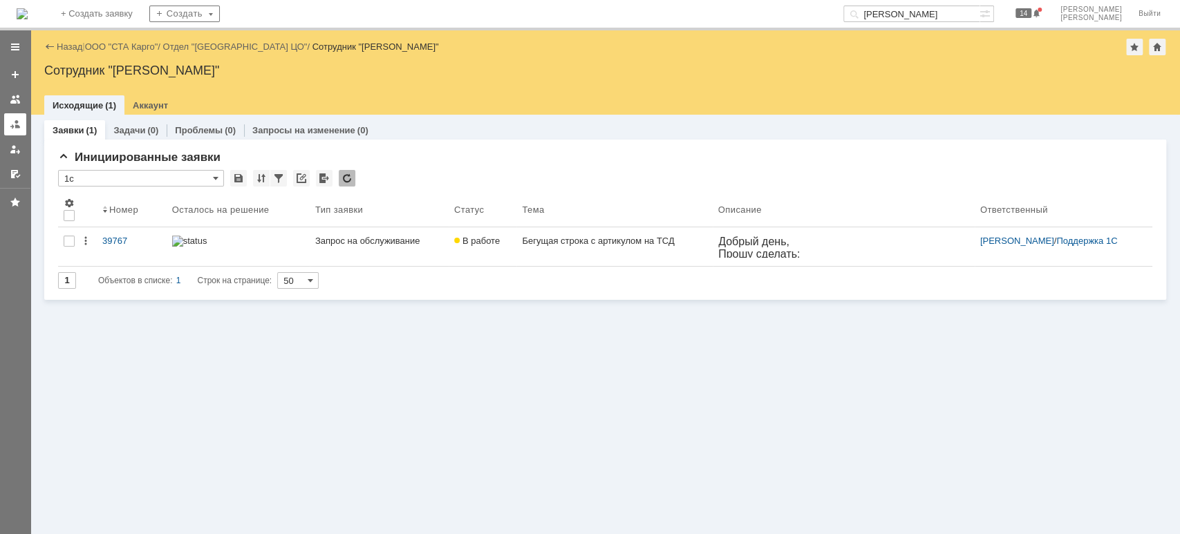
click at [15, 122] on div at bounding box center [15, 124] width 11 height 11
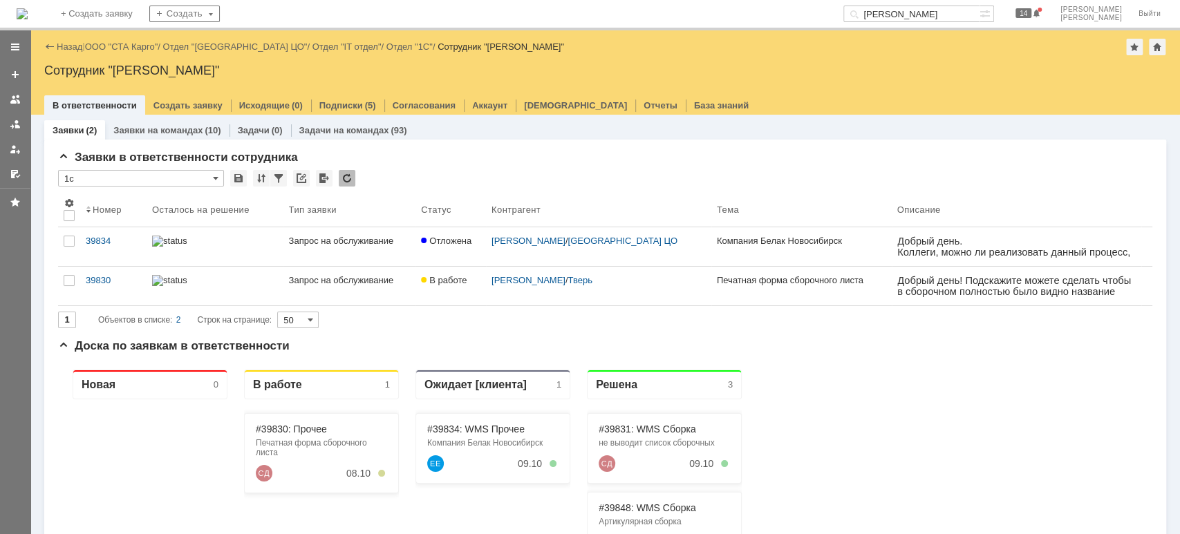
click at [979, 19] on input "[PERSON_NAME]" at bounding box center [911, 14] width 136 height 17
click at [135, 41] on link "ООО "СТА Карго"" at bounding box center [121, 46] width 73 height 10
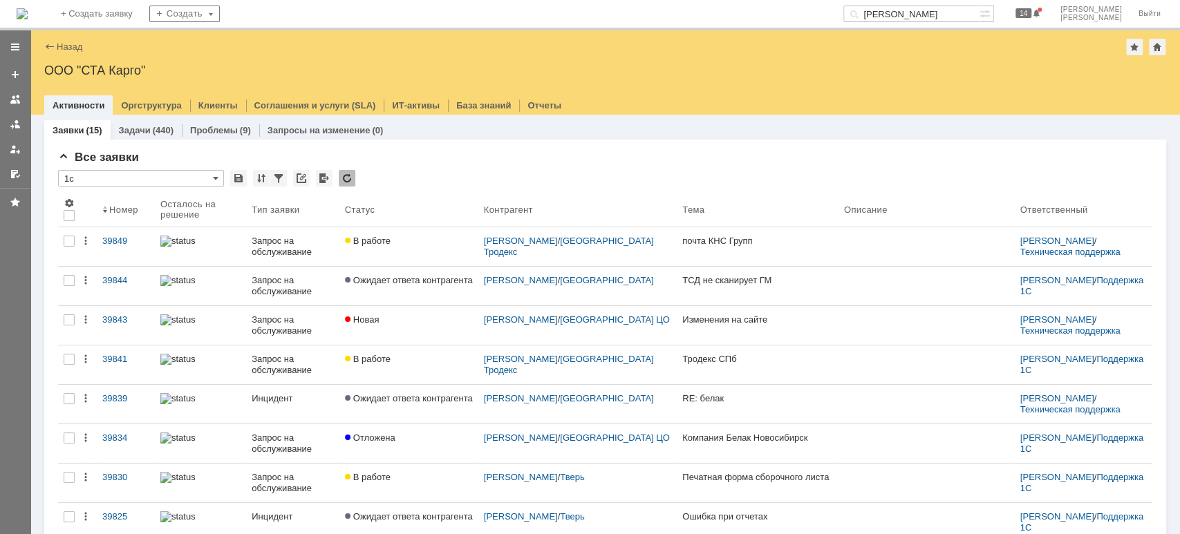
click at [964, 13] on input "[PERSON_NAME]" at bounding box center [911, 14] width 136 height 17
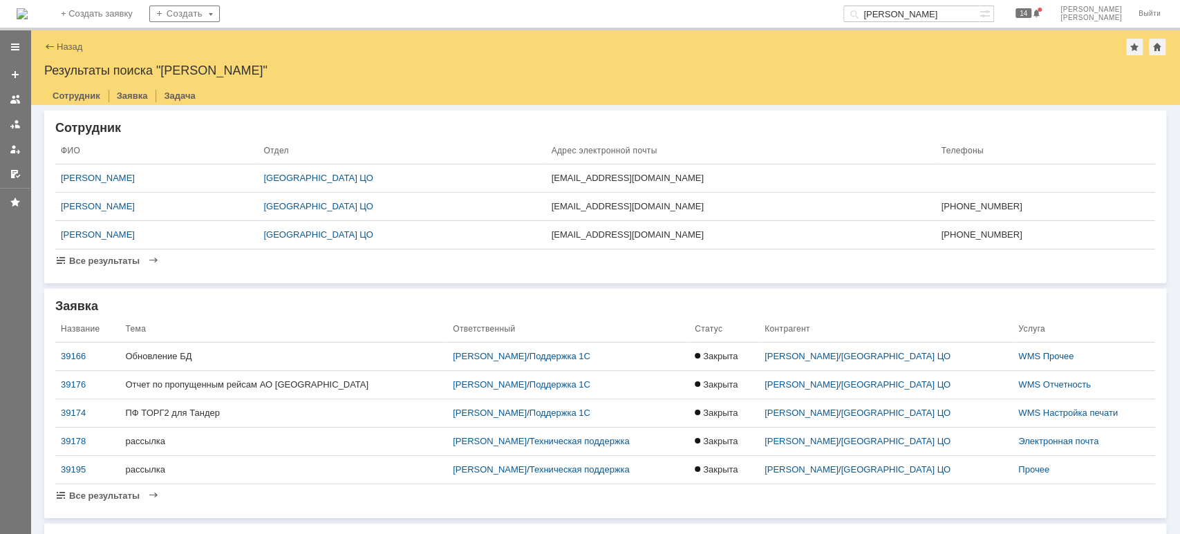
drag, startPoint x: 949, startPoint y: 14, endPoint x: 886, endPoint y: 5, distance: 63.5
click at [886, 5] on div "На домашнюю + Создать заявку Создать [PERSON_NAME] 14 [PERSON_NAME]" at bounding box center [590, 15] width 1180 height 30
type input "секция яруса"
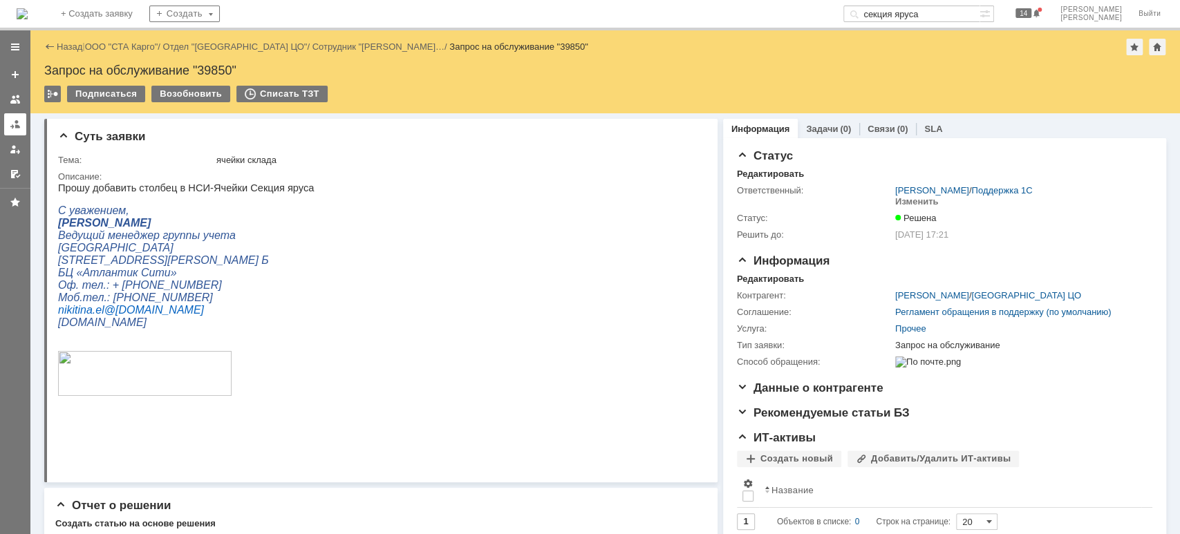
click at [8, 123] on link at bounding box center [15, 124] width 22 height 22
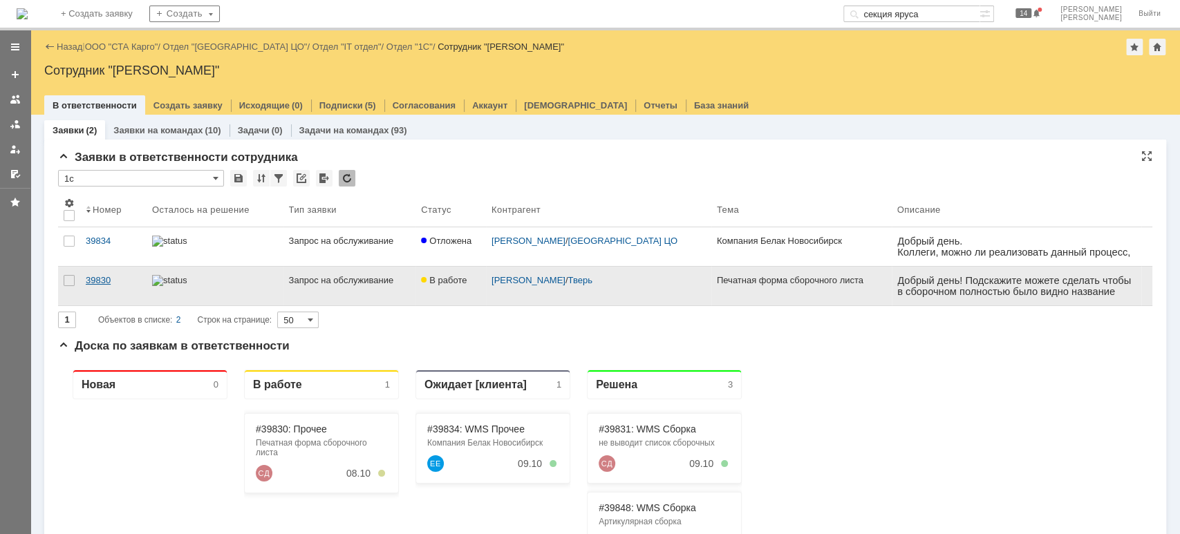
click at [107, 276] on div "39830" at bounding box center [113, 280] width 55 height 11
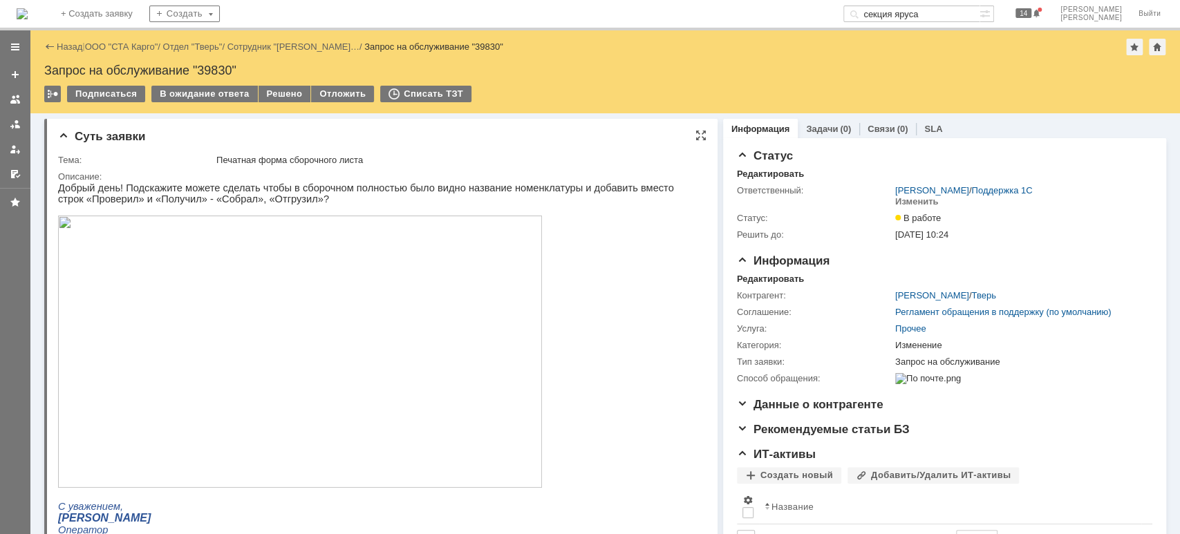
click at [362, 406] on img at bounding box center [300, 352] width 484 height 272
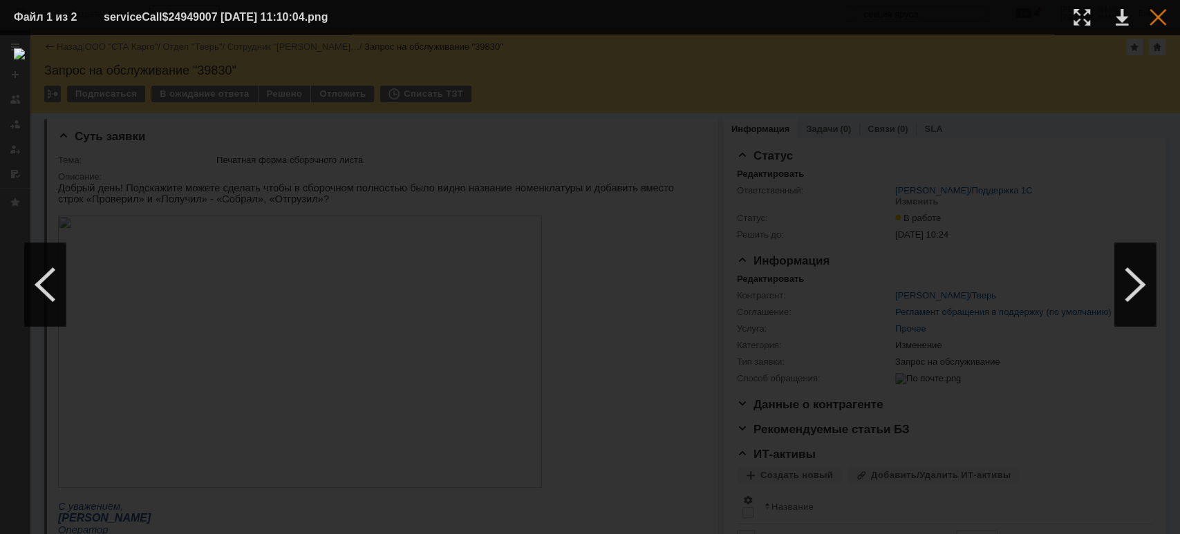
click at [1155, 19] on div at bounding box center [1157, 17] width 17 height 17
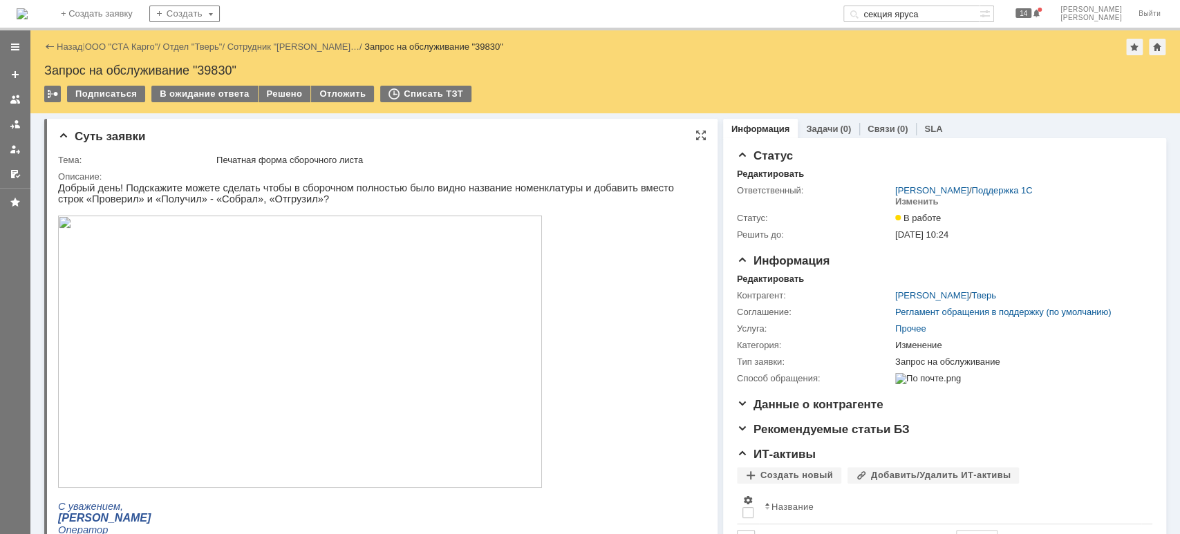
click at [457, 283] on img at bounding box center [300, 352] width 484 height 272
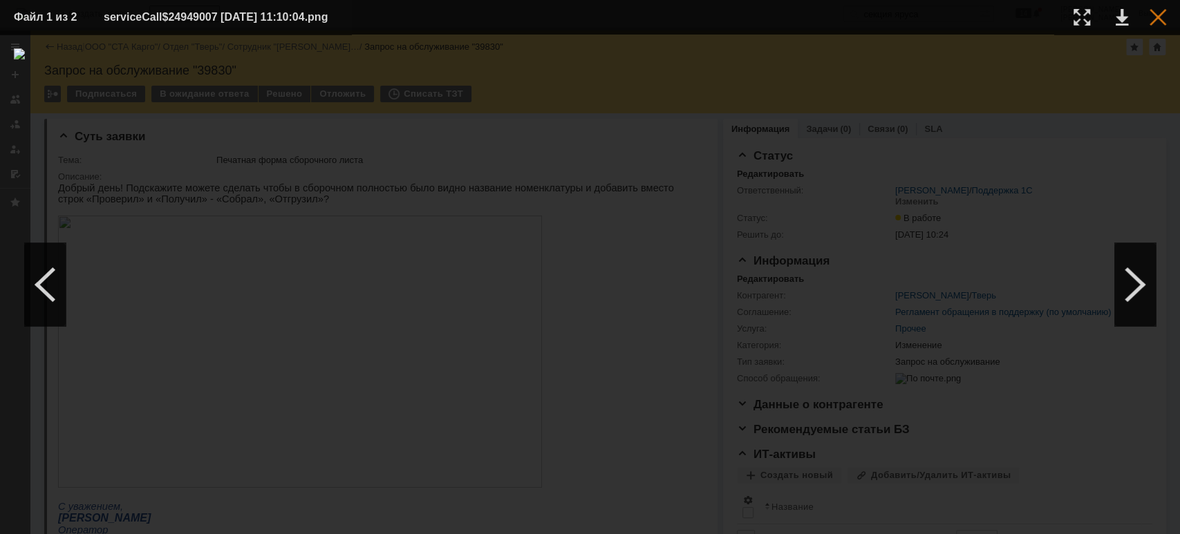
click at [1151, 19] on div at bounding box center [1157, 17] width 17 height 17
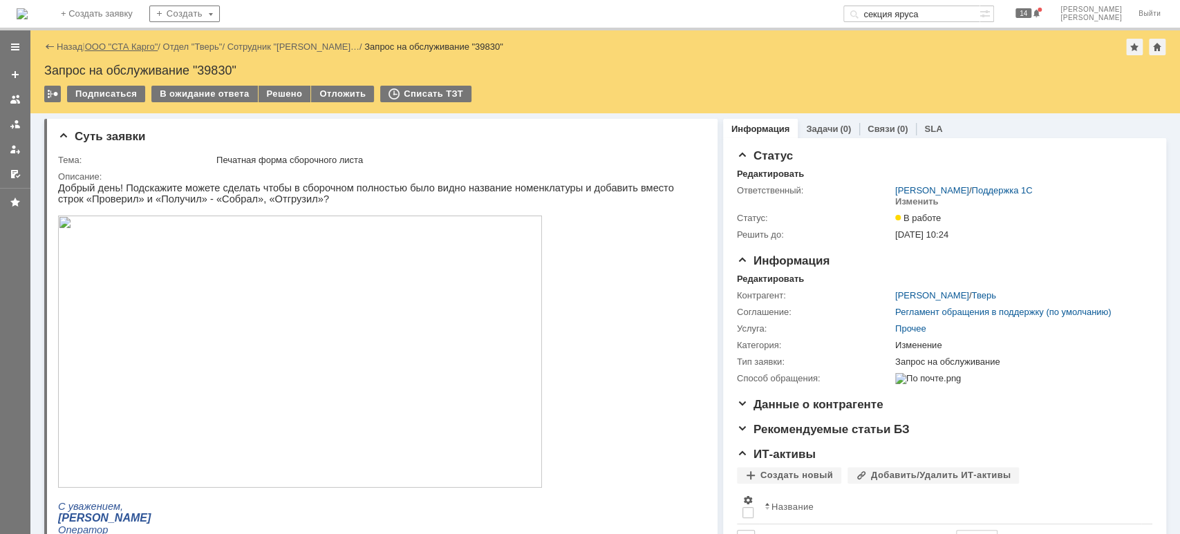
click at [126, 54] on div "Назад | ООО "СТА Карго" / Отдел "Тверь" / Сотрудник "[PERSON_NAME]… / Запрос на…" at bounding box center [604, 71] width 1149 height 83
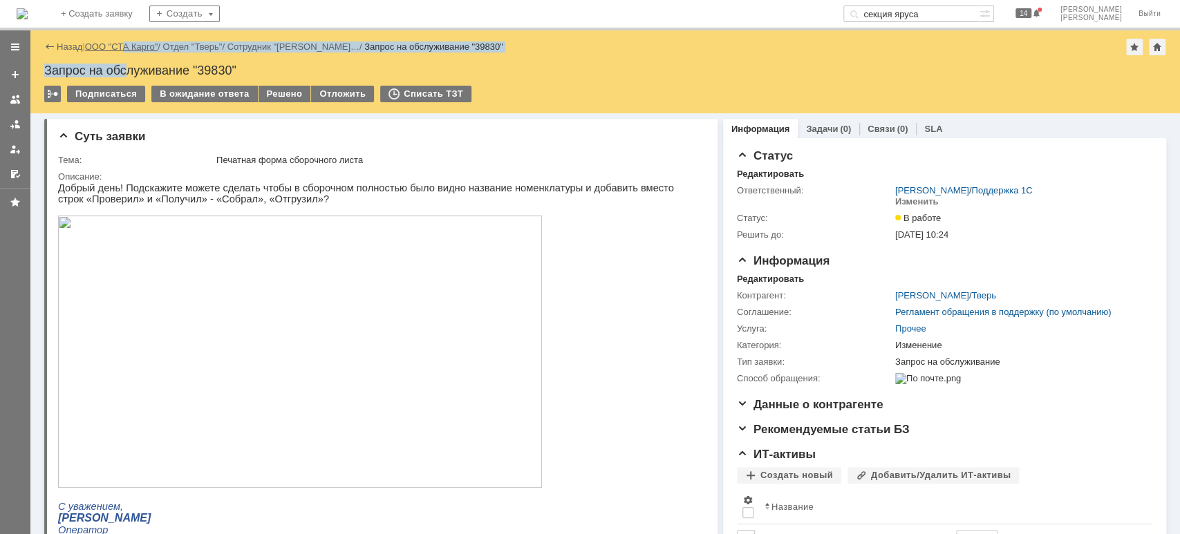
click at [127, 49] on link "ООО "СТА Карго"" at bounding box center [121, 46] width 73 height 10
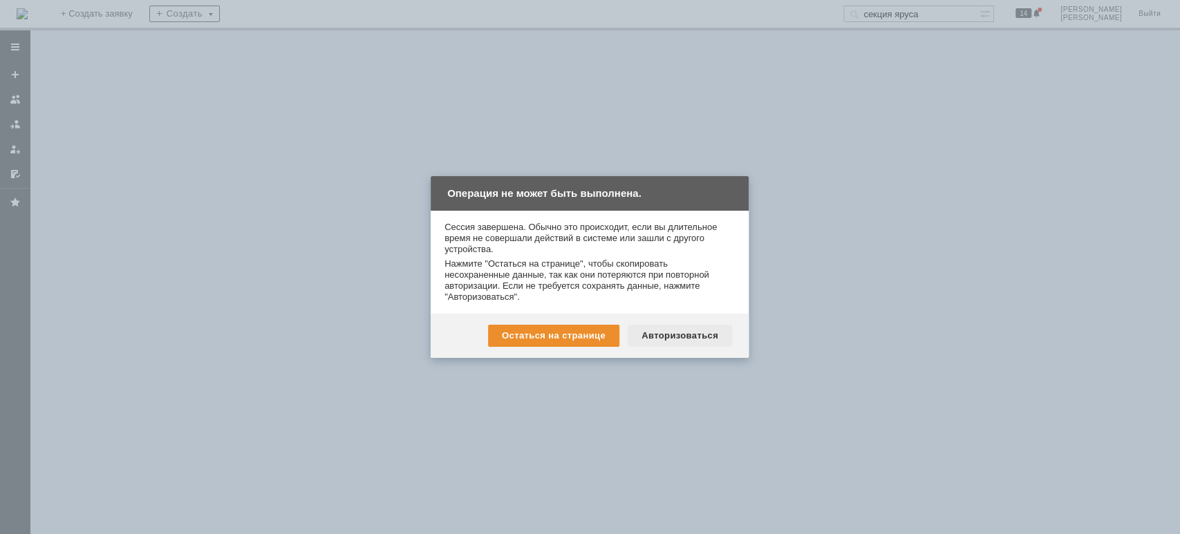
click at [692, 336] on div "Авторизоваться" at bounding box center [679, 336] width 104 height 22
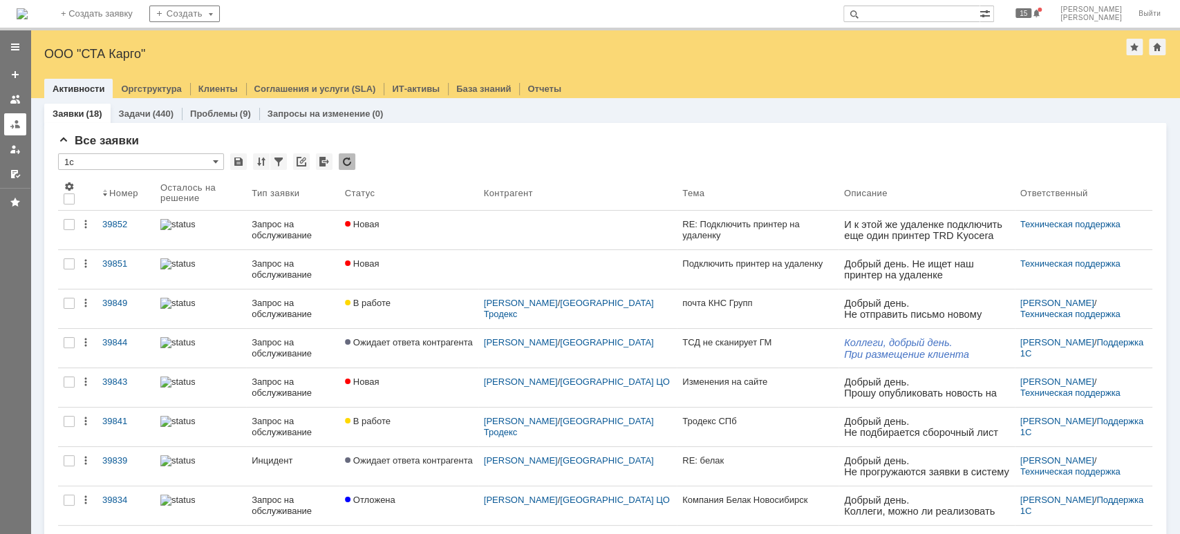
click at [6, 122] on link at bounding box center [15, 124] width 22 height 22
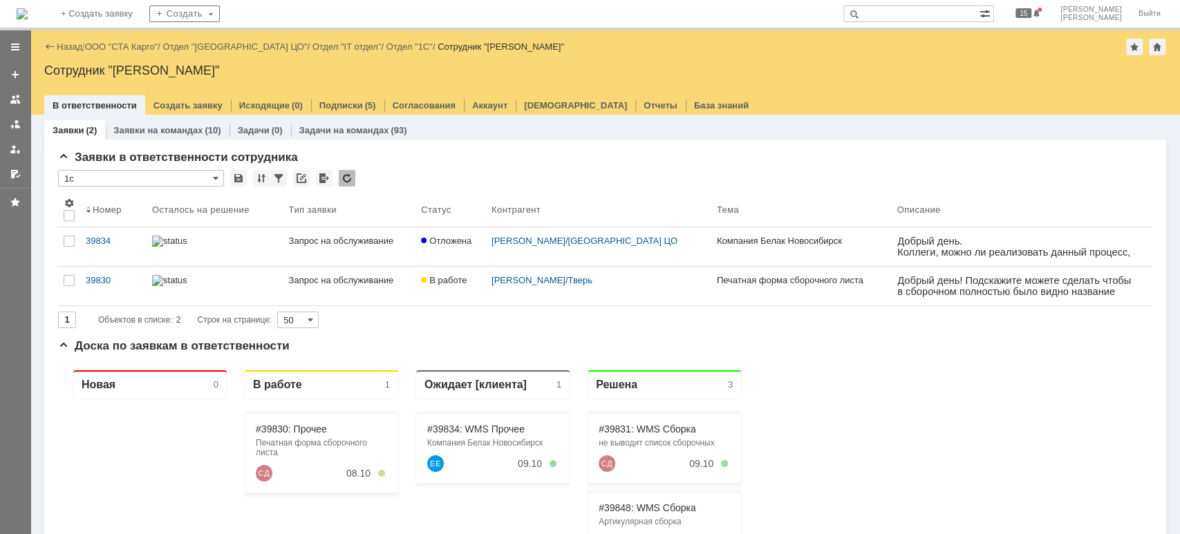
drag, startPoint x: 131, startPoint y: 46, endPoint x: 148, endPoint y: 82, distance: 39.6
click at [131, 46] on link "ООО "СТА Карго"" at bounding box center [121, 46] width 73 height 10
